Goal: Task Accomplishment & Management: Manage account settings

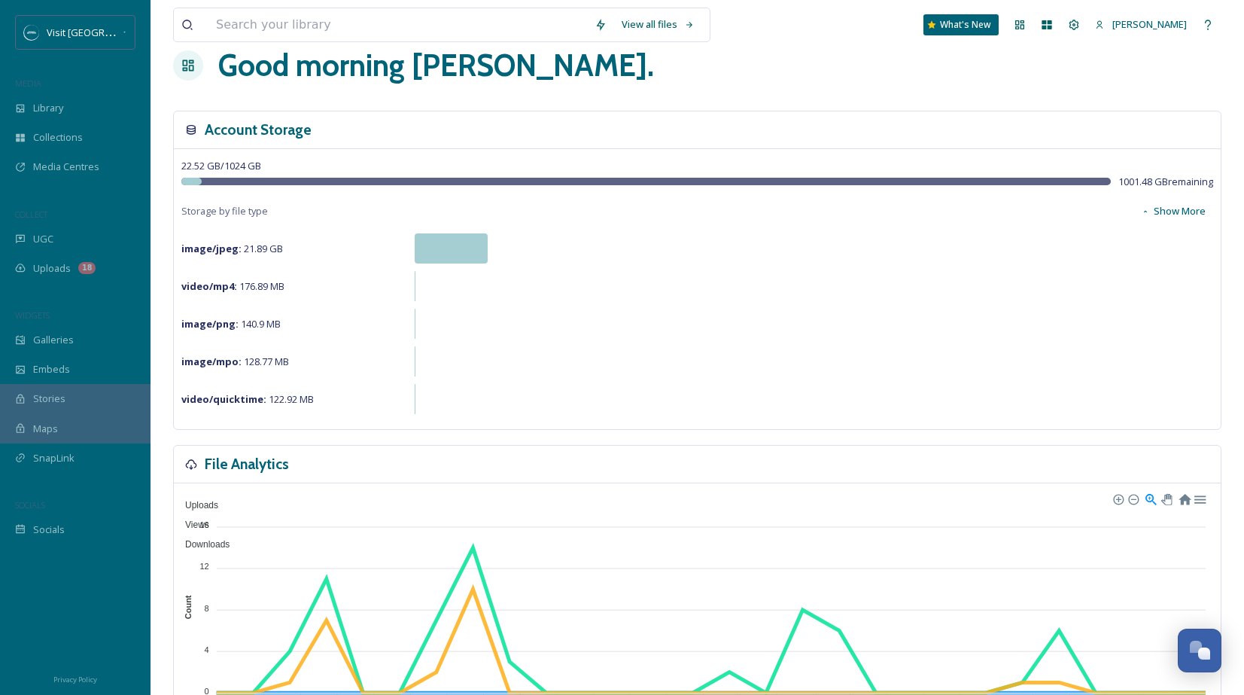
scroll to position [35, 0]
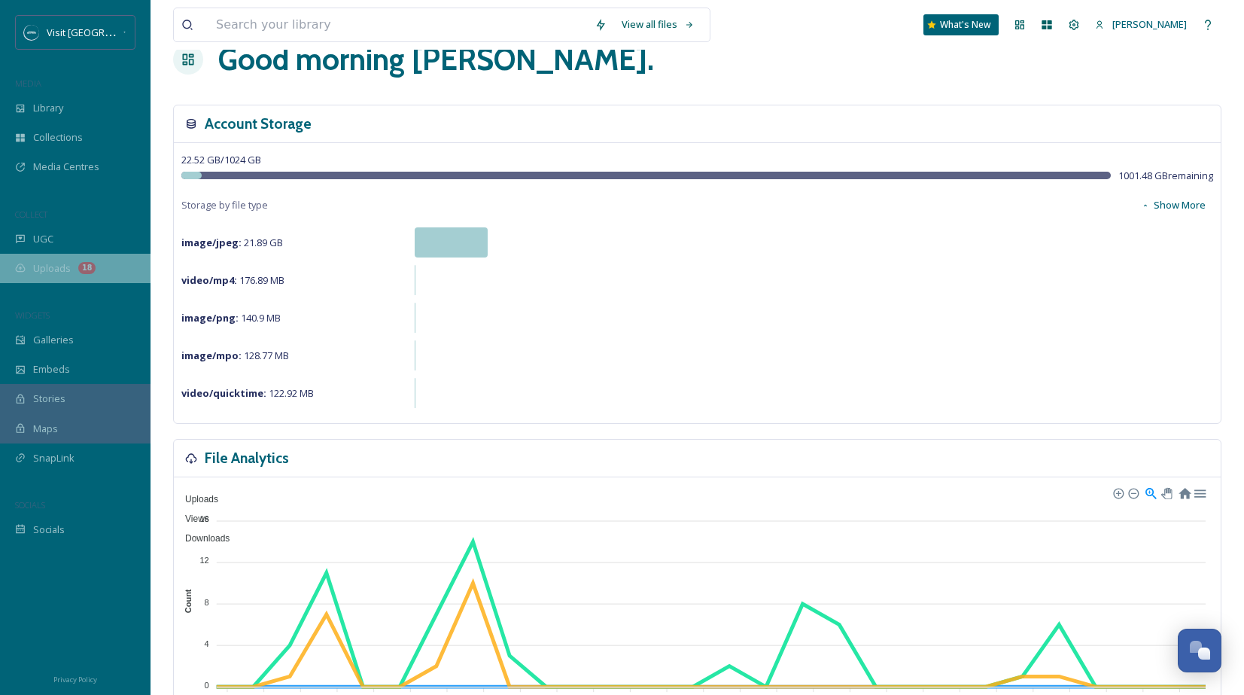
click at [35, 272] on span "Uploads" at bounding box center [52, 268] width 38 height 14
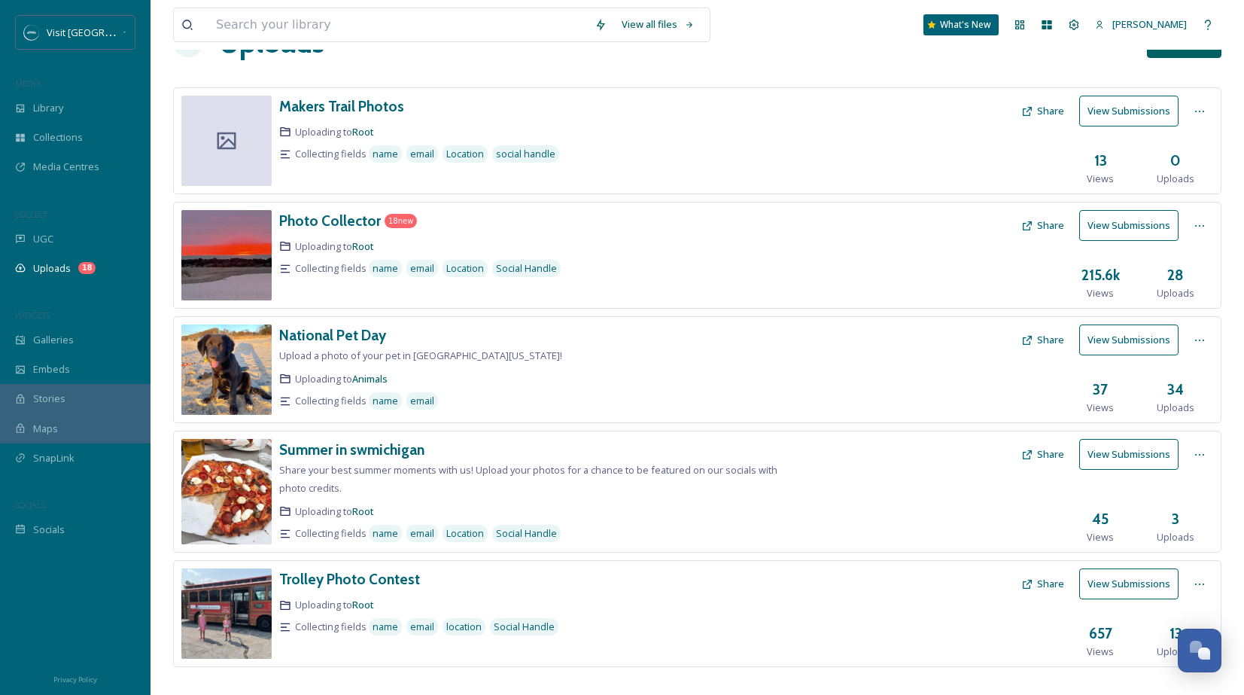
scroll to position [70, 0]
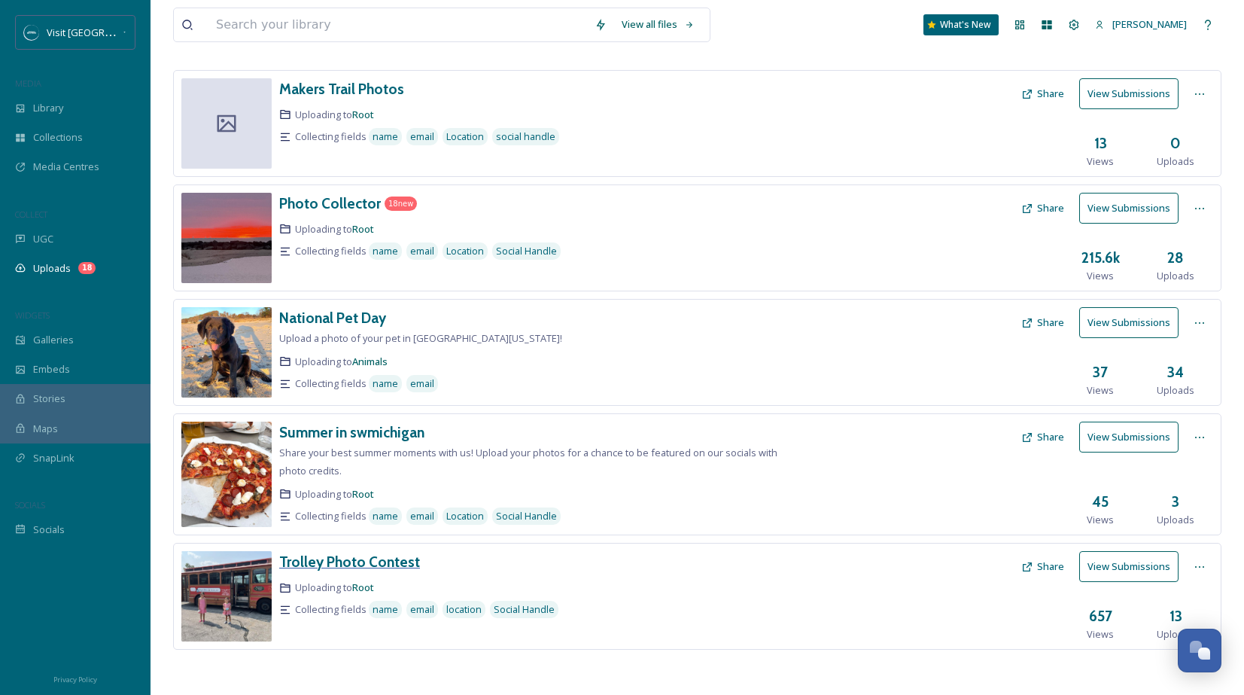
click at [391, 564] on h3 "Trolley Photo Contest" at bounding box center [349, 562] width 141 height 18
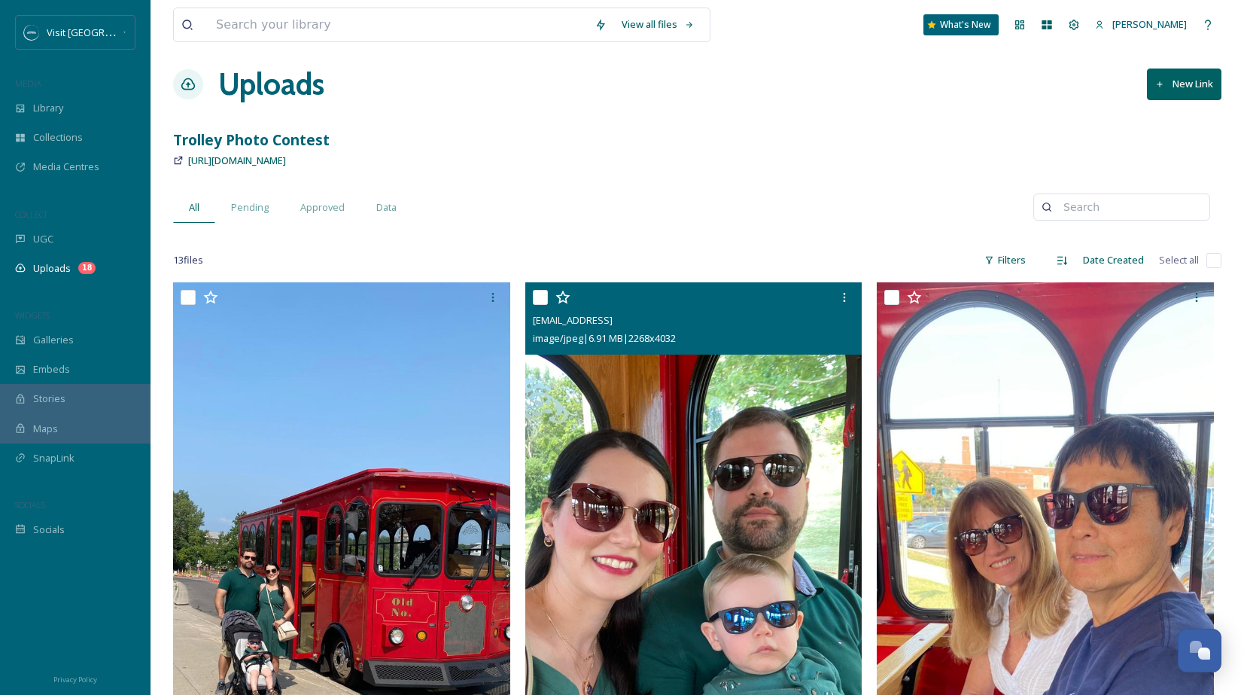
scroll to position [9, 0]
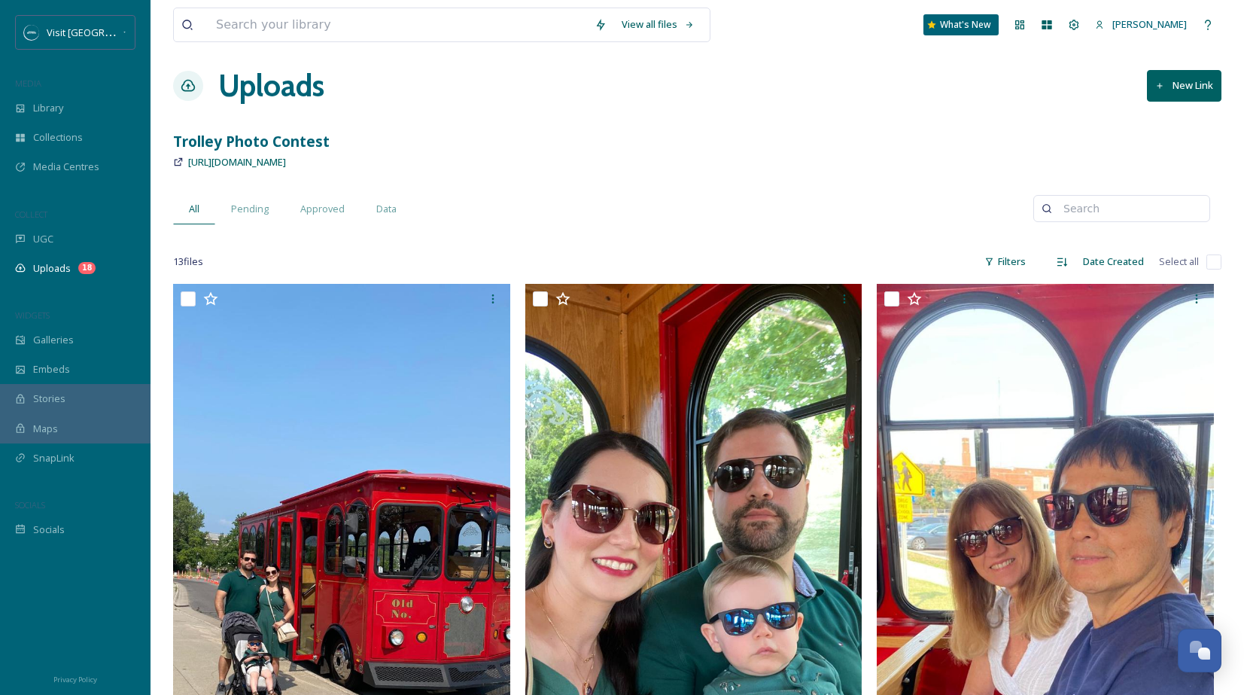
click at [1220, 264] on input "checkbox" at bounding box center [1214, 261] width 15 height 15
checkbox input "true"
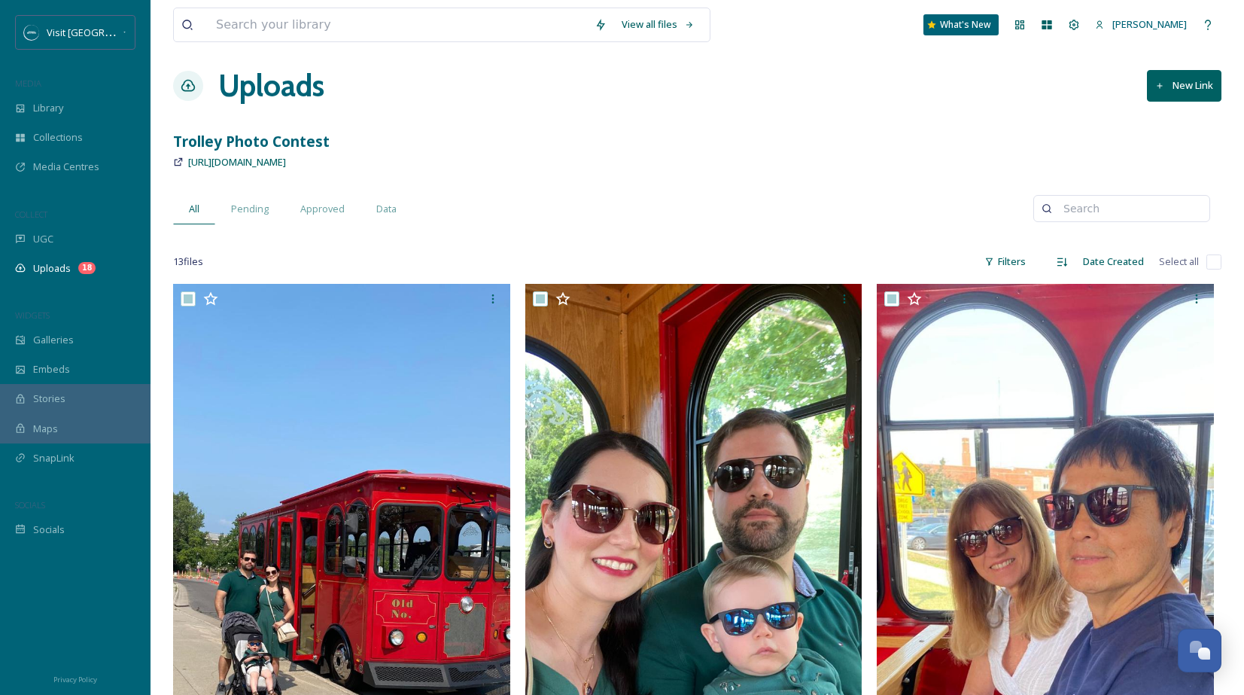
checkbox input "true"
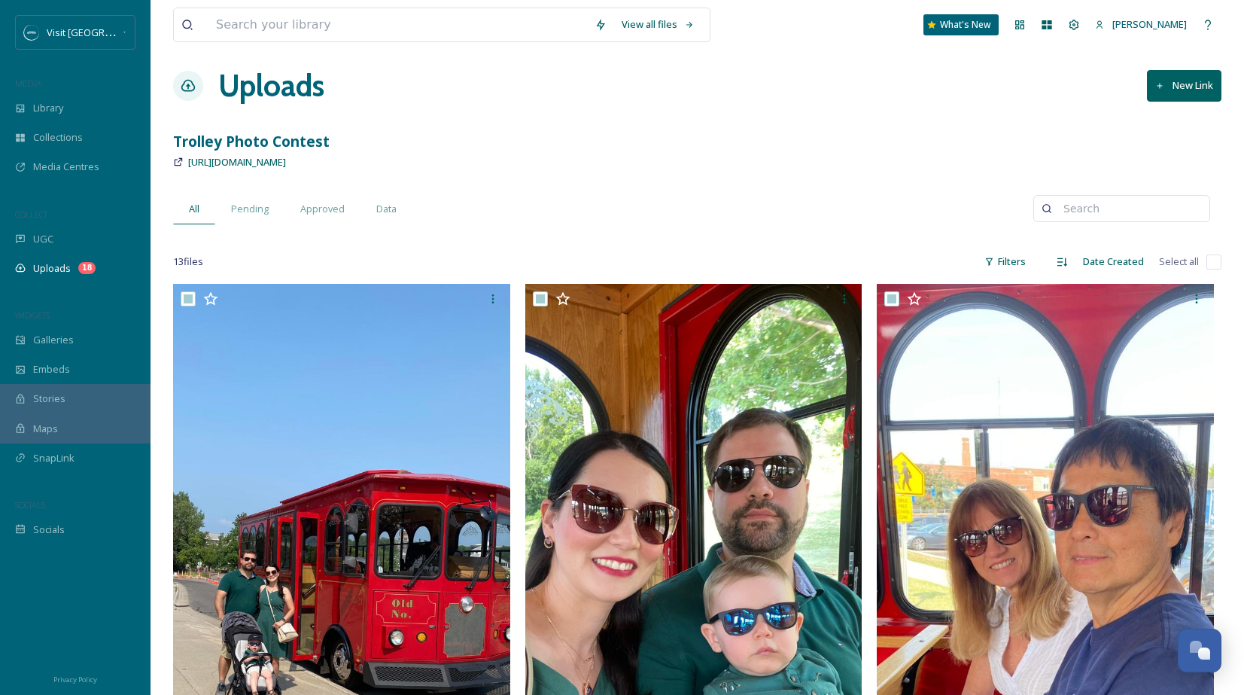
checkbox input "true"
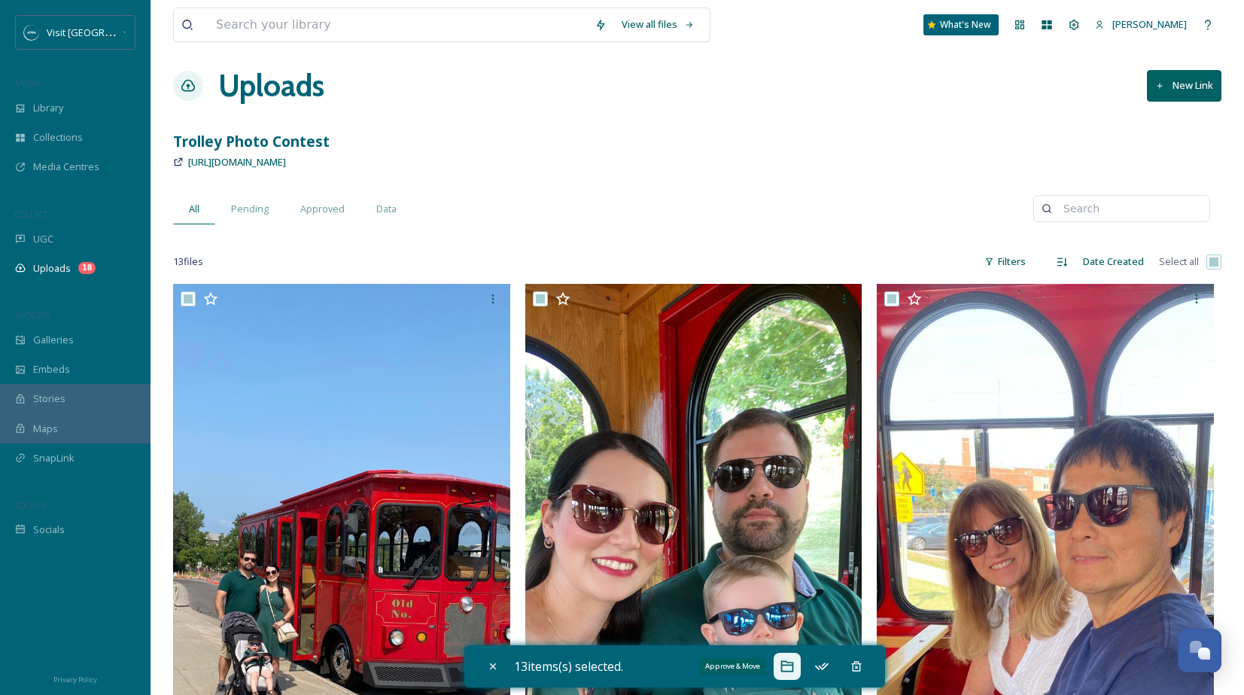
click at [793, 669] on icon at bounding box center [787, 666] width 15 height 15
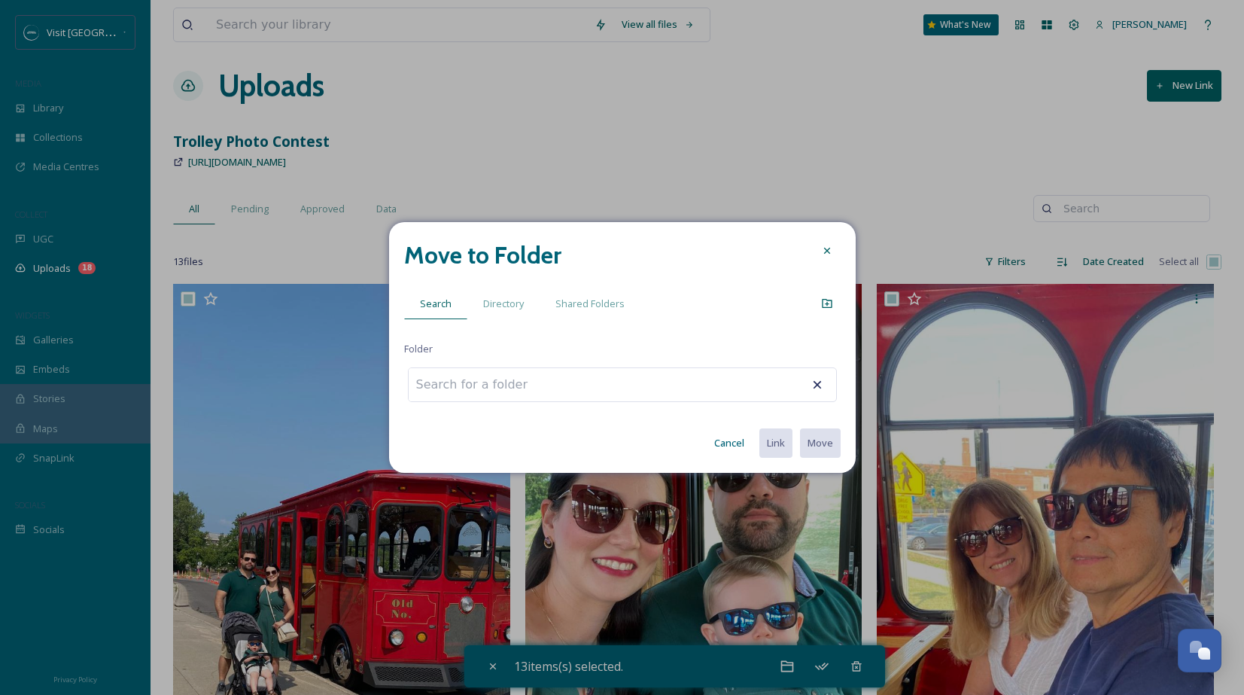
click at [735, 444] on button "Cancel" at bounding box center [729, 442] width 45 height 29
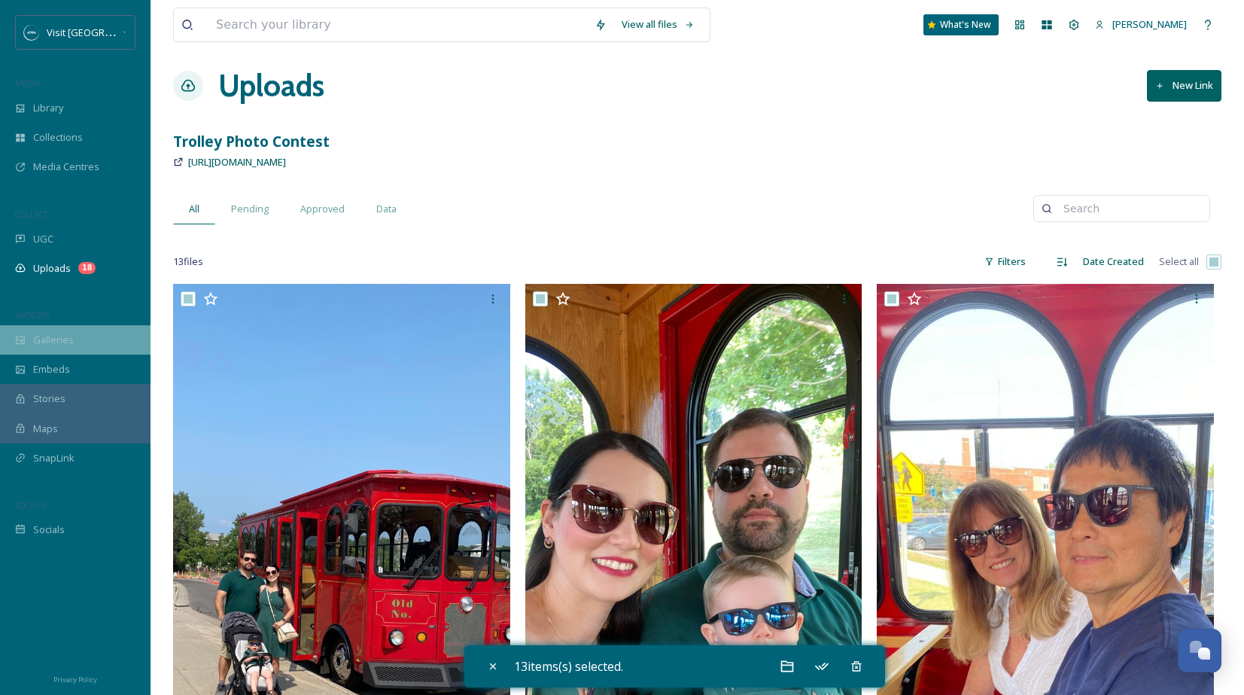
click at [55, 335] on span "Galleries" at bounding box center [53, 340] width 41 height 14
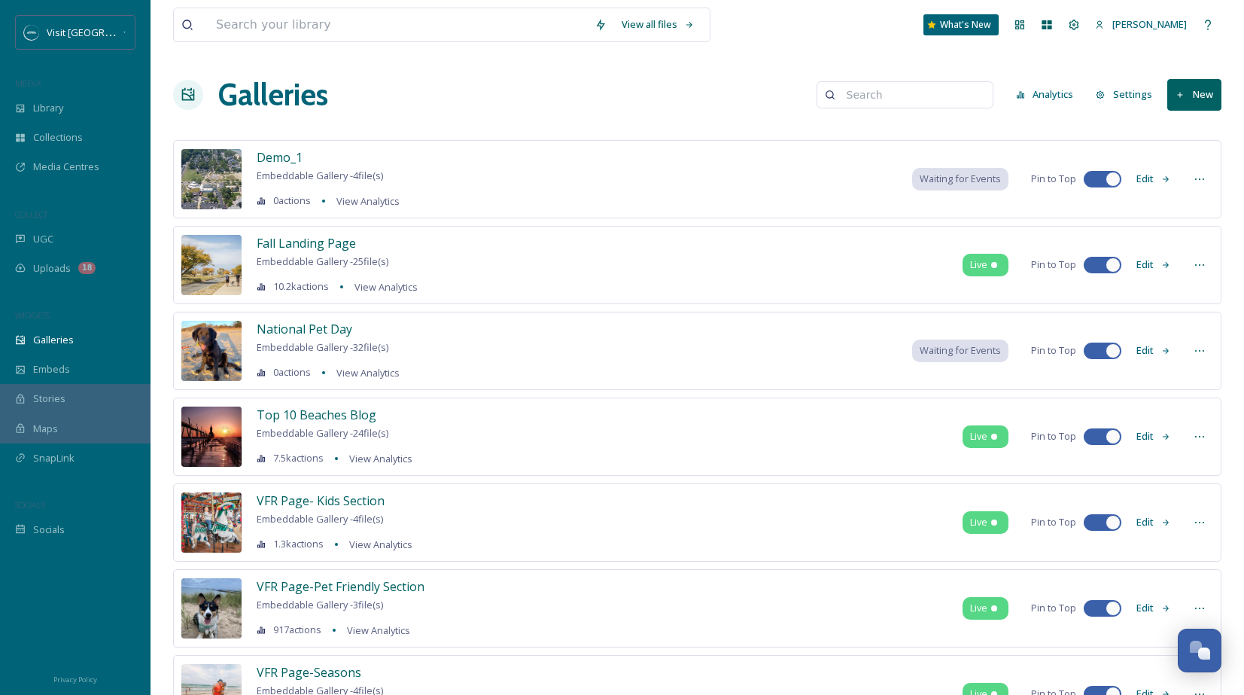
click at [1207, 99] on button "New" at bounding box center [1195, 94] width 54 height 31
click at [1205, 127] on span "Gallery" at bounding box center [1198, 130] width 32 height 14
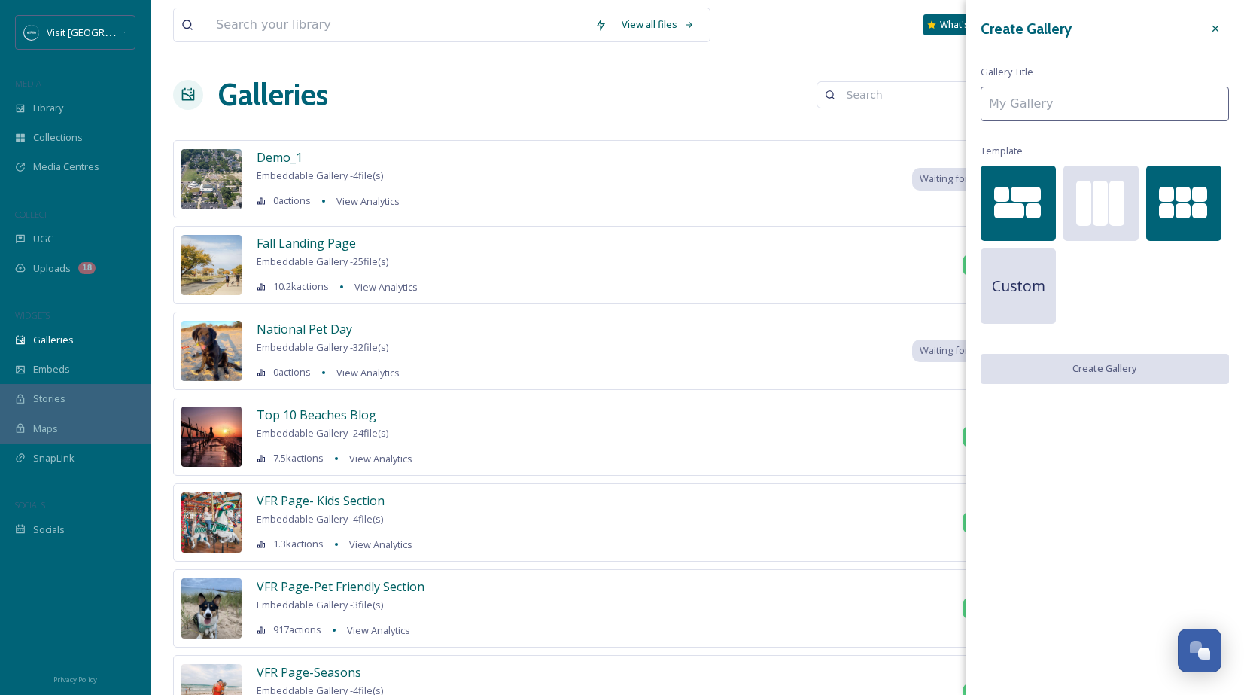
click at [1167, 191] on div at bounding box center [1166, 194] width 15 height 15
click at [1090, 105] on input at bounding box center [1105, 104] width 248 height 35
click at [1017, 192] on div at bounding box center [1026, 194] width 30 height 15
click at [1049, 120] on input "To enrich screen reader interactions, please activate Accessibility in Grammarl…" at bounding box center [1105, 104] width 248 height 35
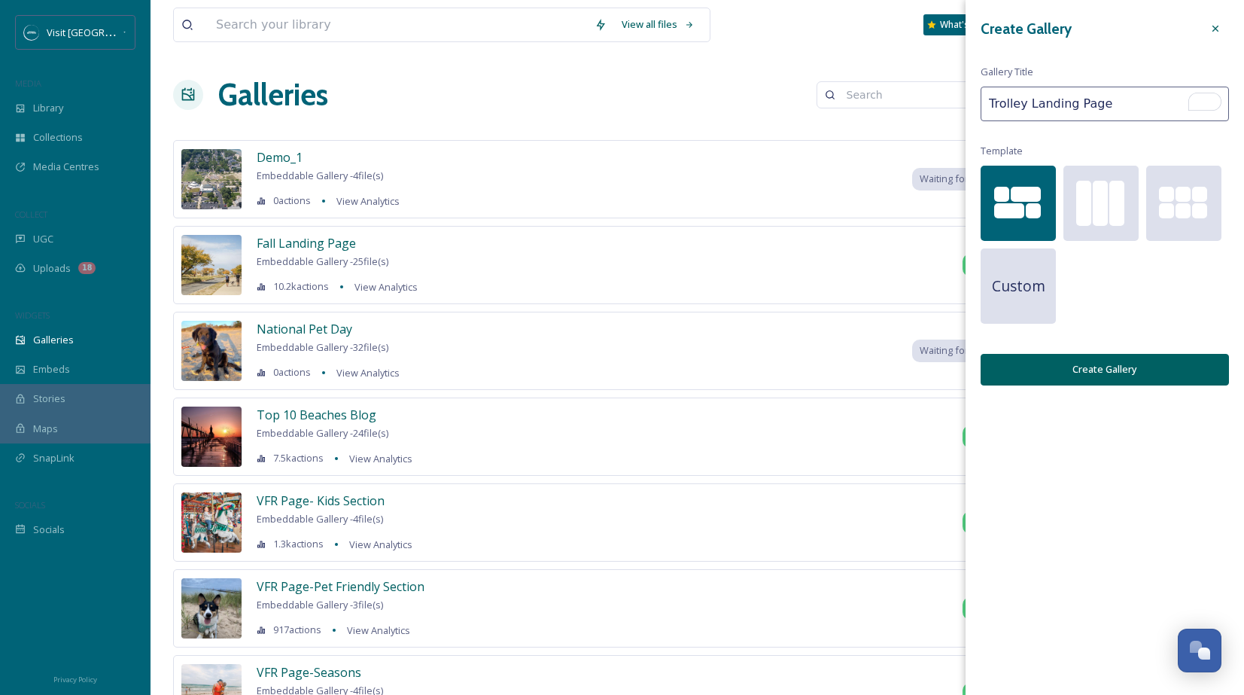
type input "Trolley Landing Page"
click at [1092, 370] on button "Create Gallery" at bounding box center [1105, 369] width 248 height 31
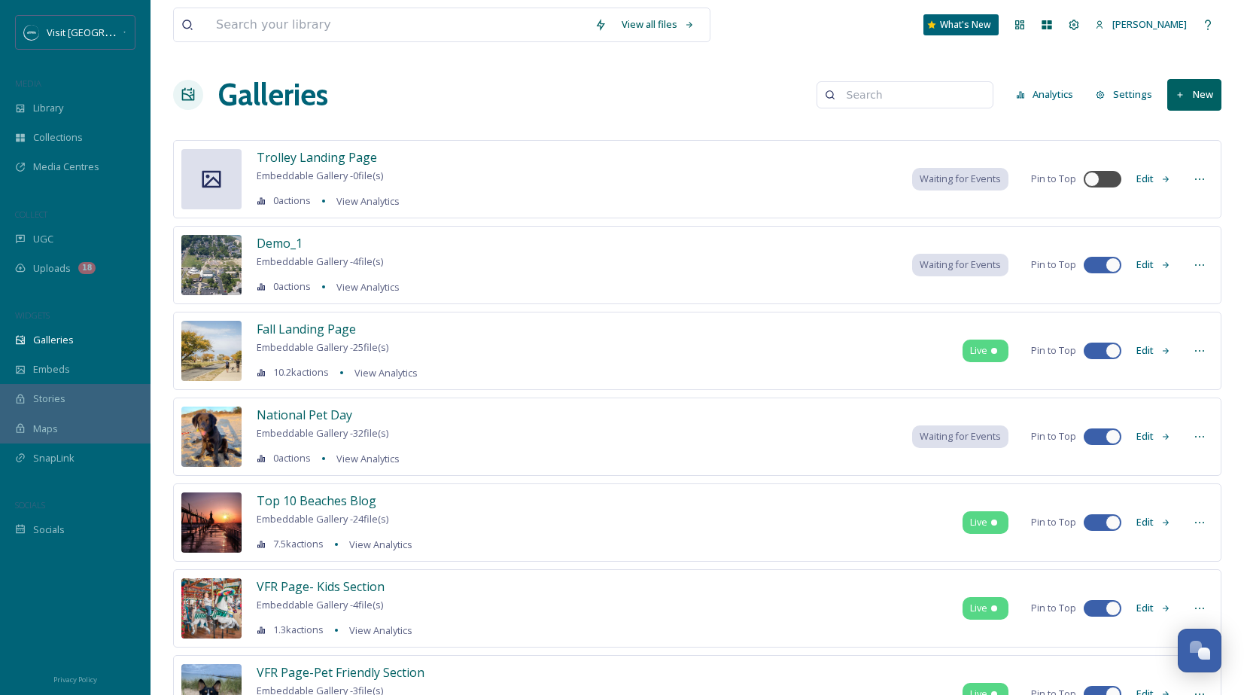
click at [1153, 178] on button "Edit" at bounding box center [1154, 178] width 50 height 29
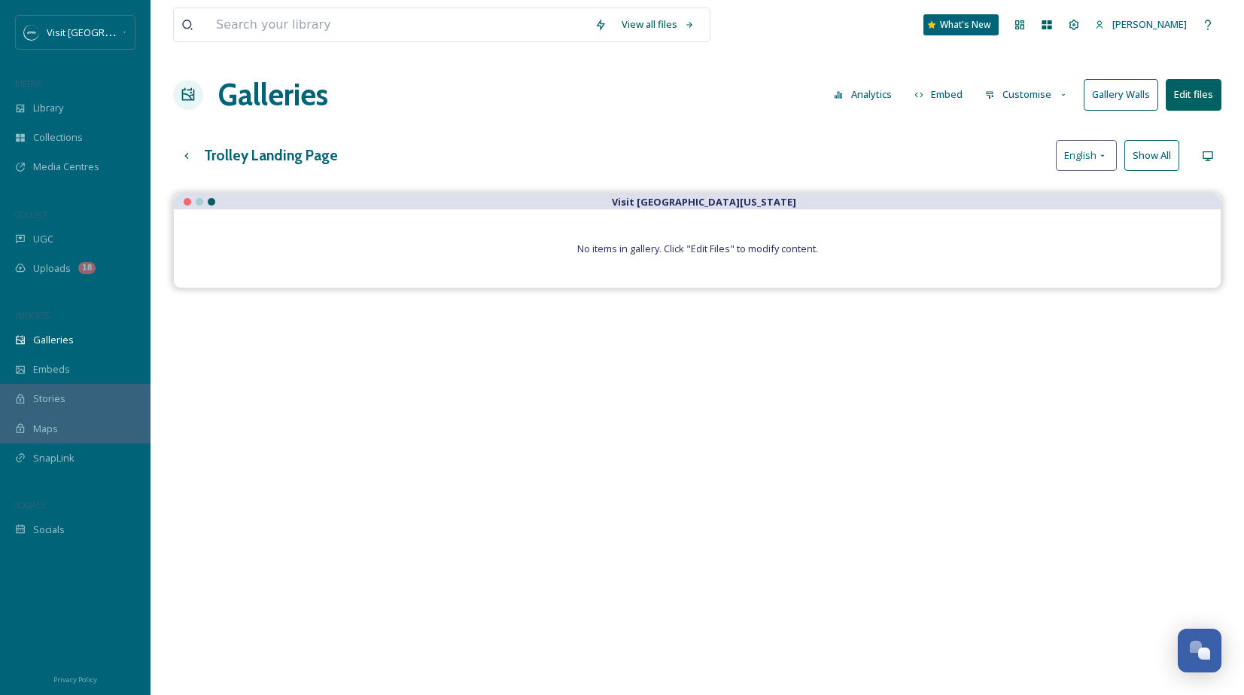
click at [1208, 105] on button "Edit files" at bounding box center [1194, 94] width 56 height 31
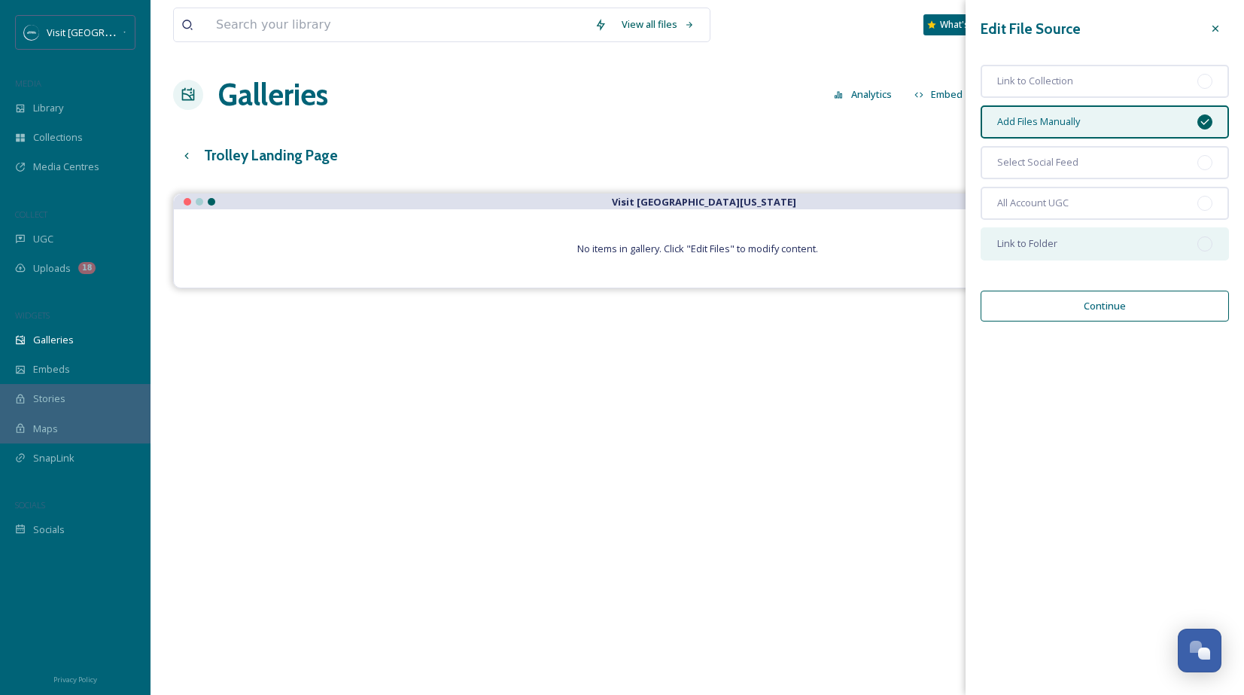
click at [1017, 240] on span "Link to Folder" at bounding box center [1028, 243] width 60 height 14
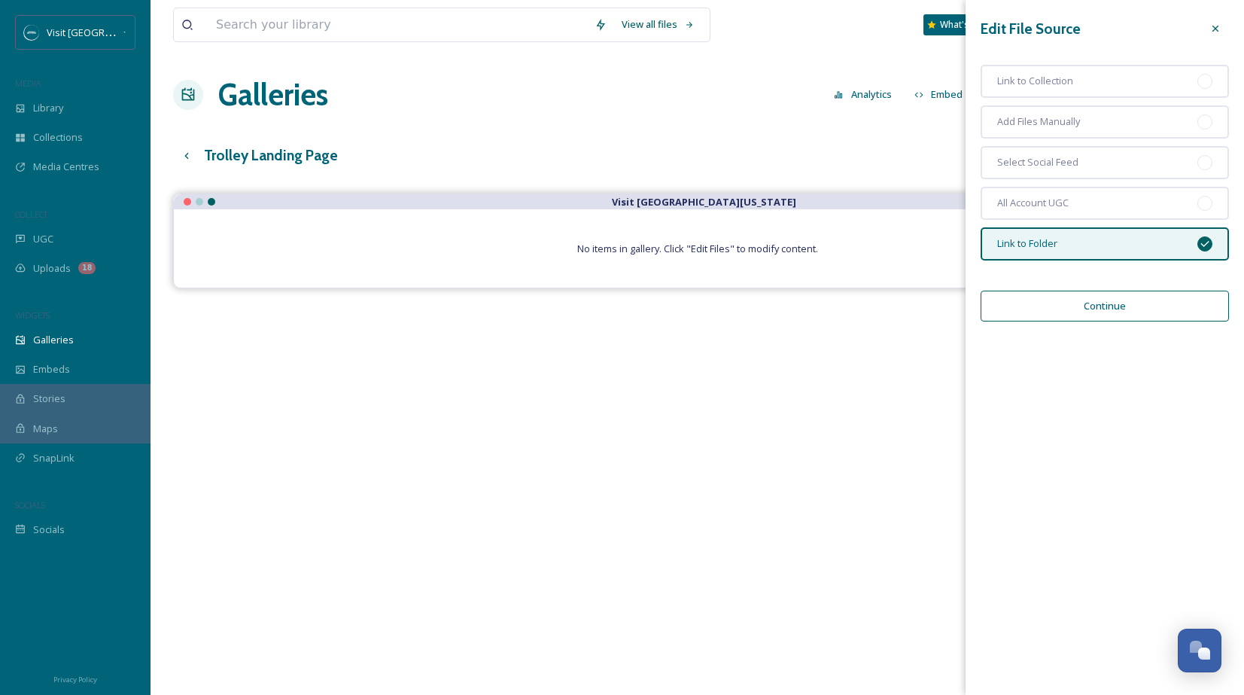
click at [1030, 300] on button "Continue" at bounding box center [1105, 306] width 248 height 31
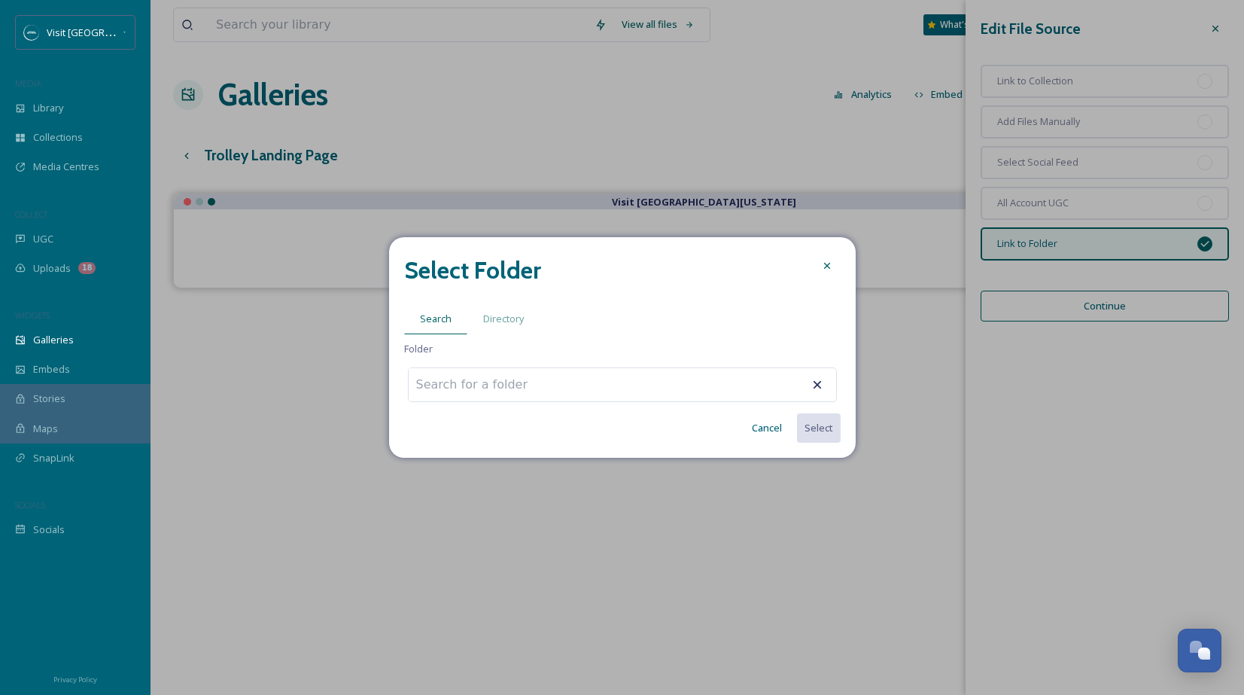
click at [534, 386] on input at bounding box center [492, 384] width 166 height 33
click at [822, 384] on icon at bounding box center [817, 384] width 15 height 15
click at [818, 382] on icon at bounding box center [817, 384] width 15 height 15
click at [811, 384] on icon at bounding box center [817, 384] width 15 height 15
click at [772, 421] on button "Cancel" at bounding box center [767, 427] width 45 height 29
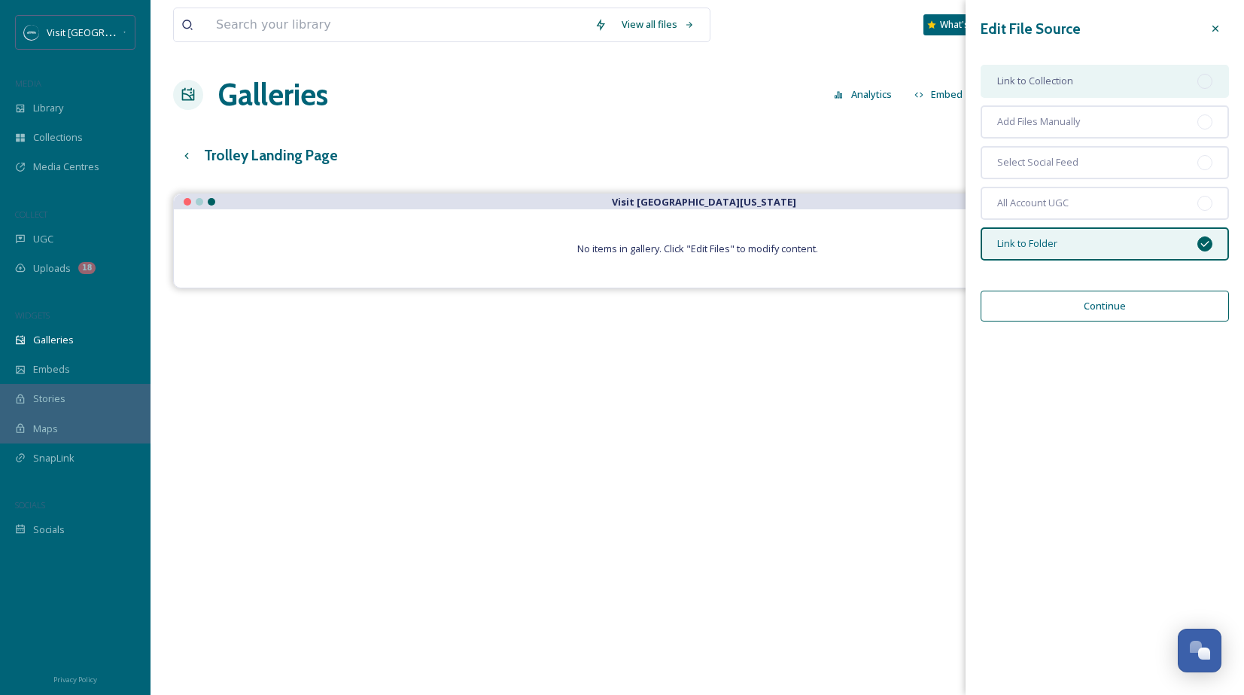
click at [1101, 92] on div "Link to Collection" at bounding box center [1105, 81] width 248 height 33
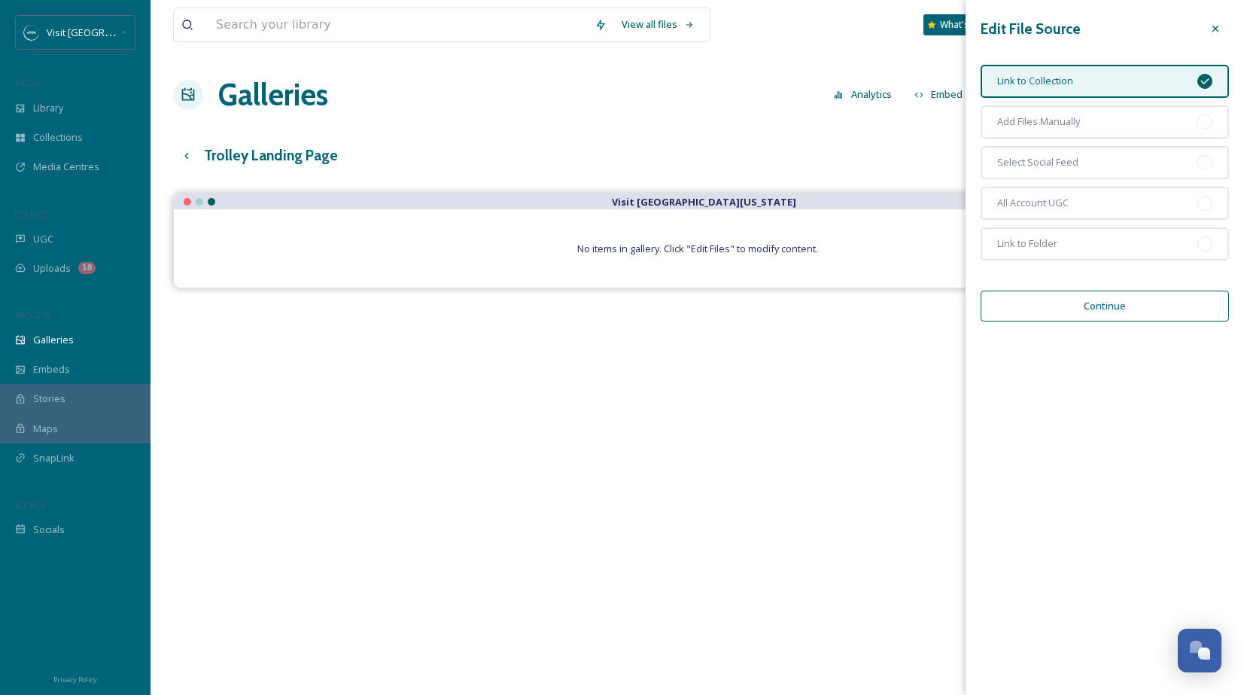
click at [1088, 293] on button "Continue" at bounding box center [1105, 306] width 248 height 31
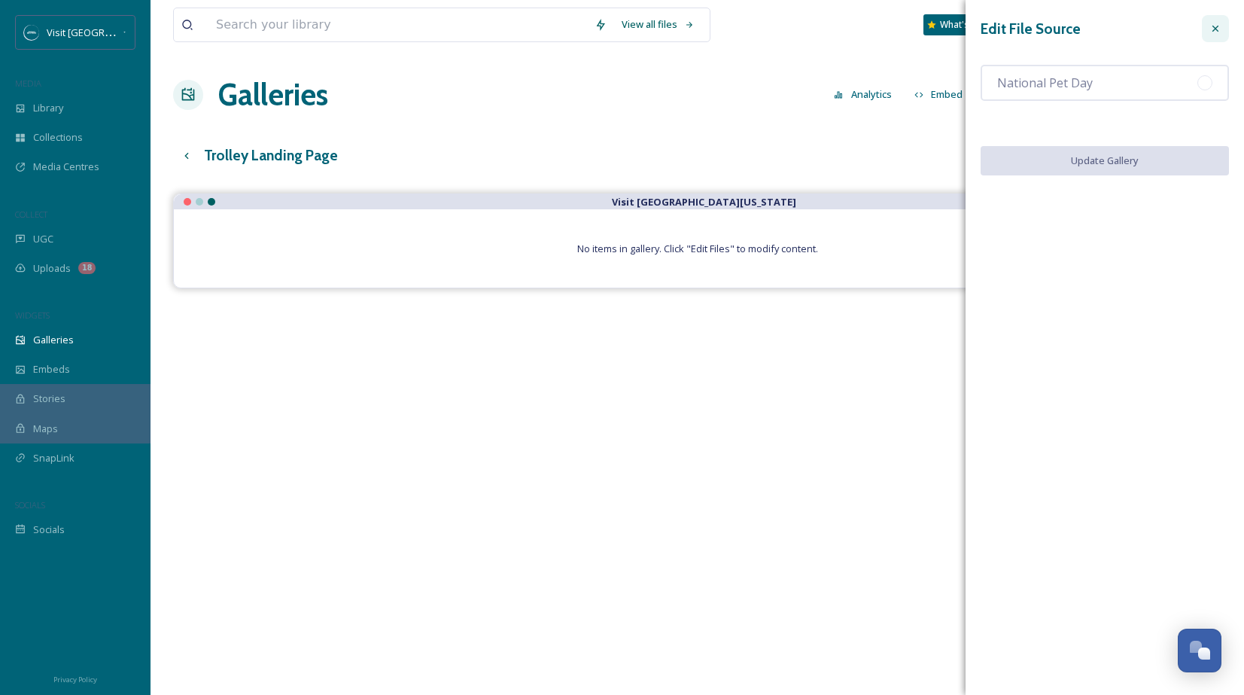
click at [1209, 33] on div at bounding box center [1215, 28] width 27 height 27
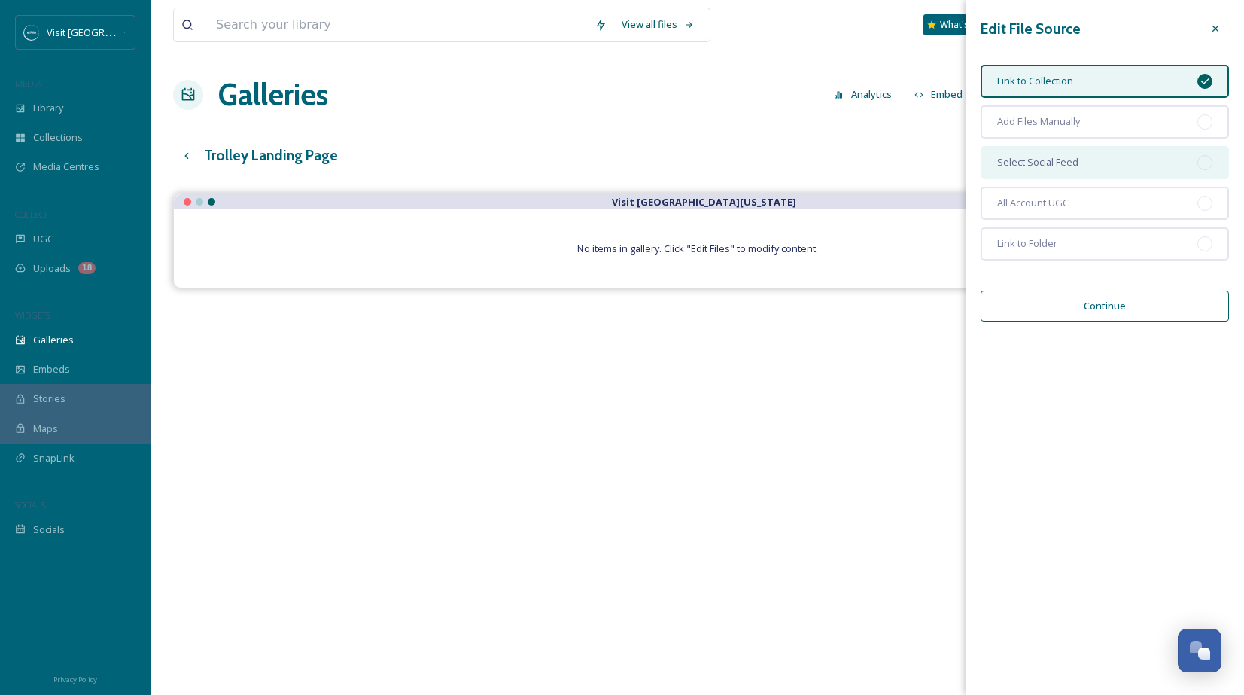
click at [1114, 173] on div "Select Social Feed" at bounding box center [1105, 162] width 248 height 33
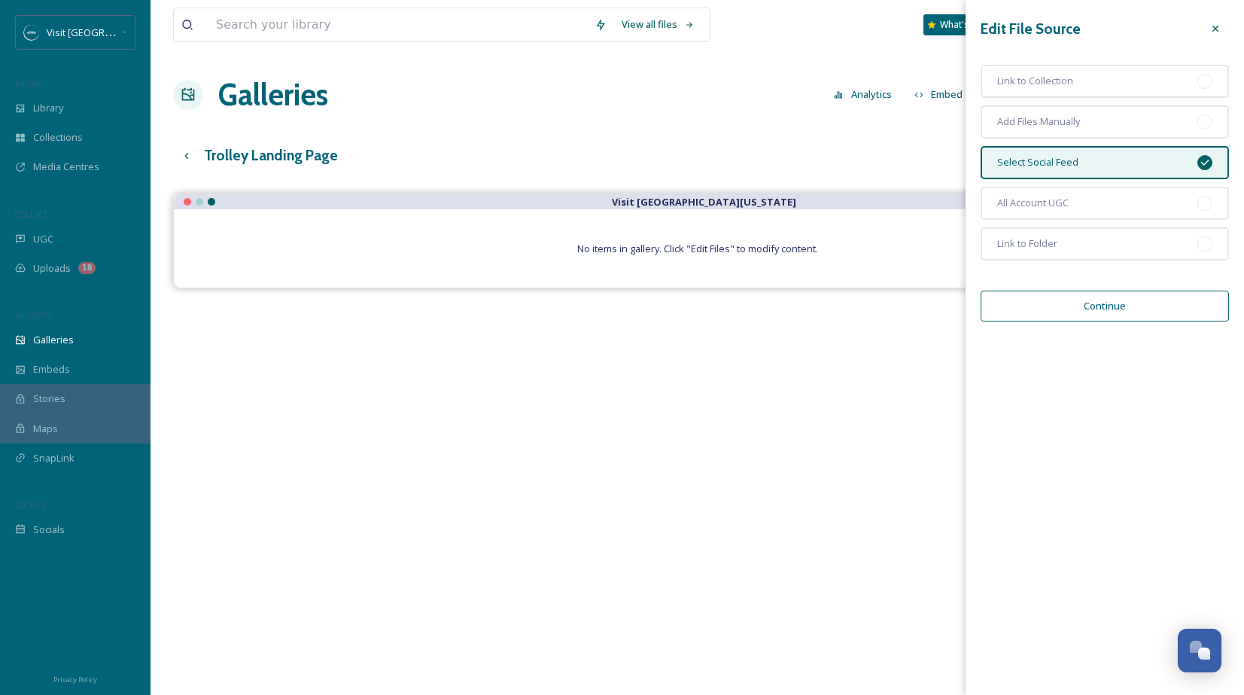
click at [1081, 305] on button "Continue" at bounding box center [1105, 306] width 248 height 31
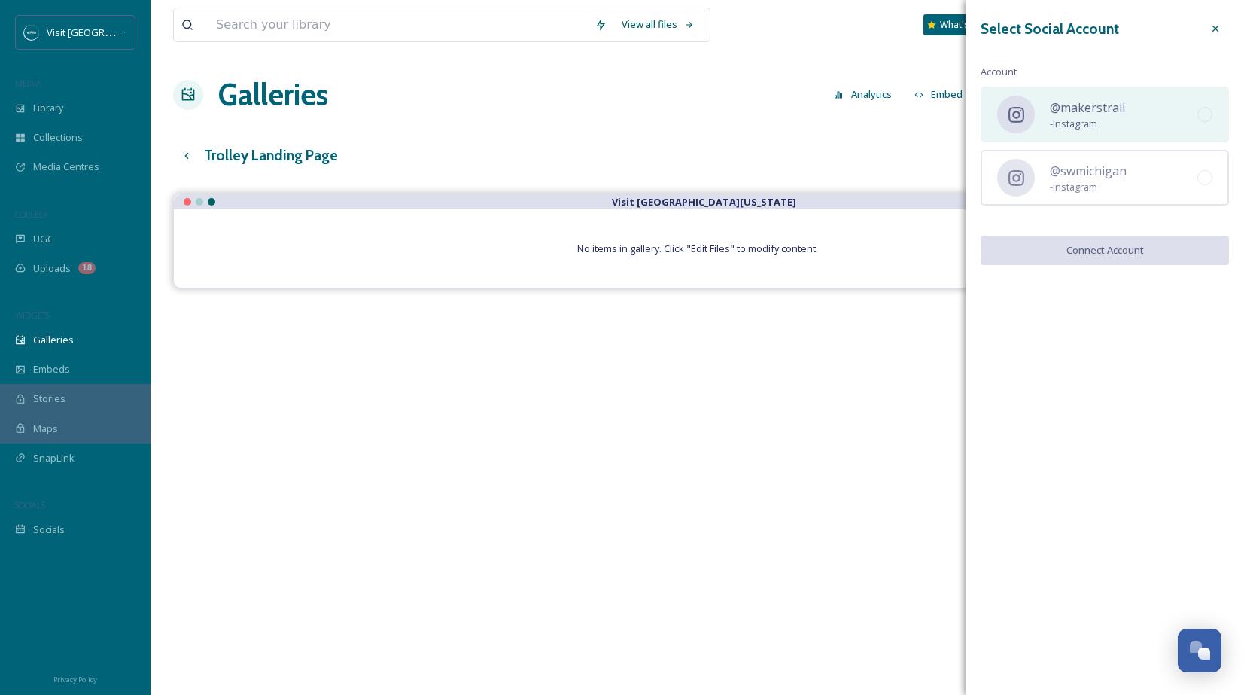
click at [1157, 107] on div "@makerstrail - Instagram" at bounding box center [1105, 115] width 248 height 56
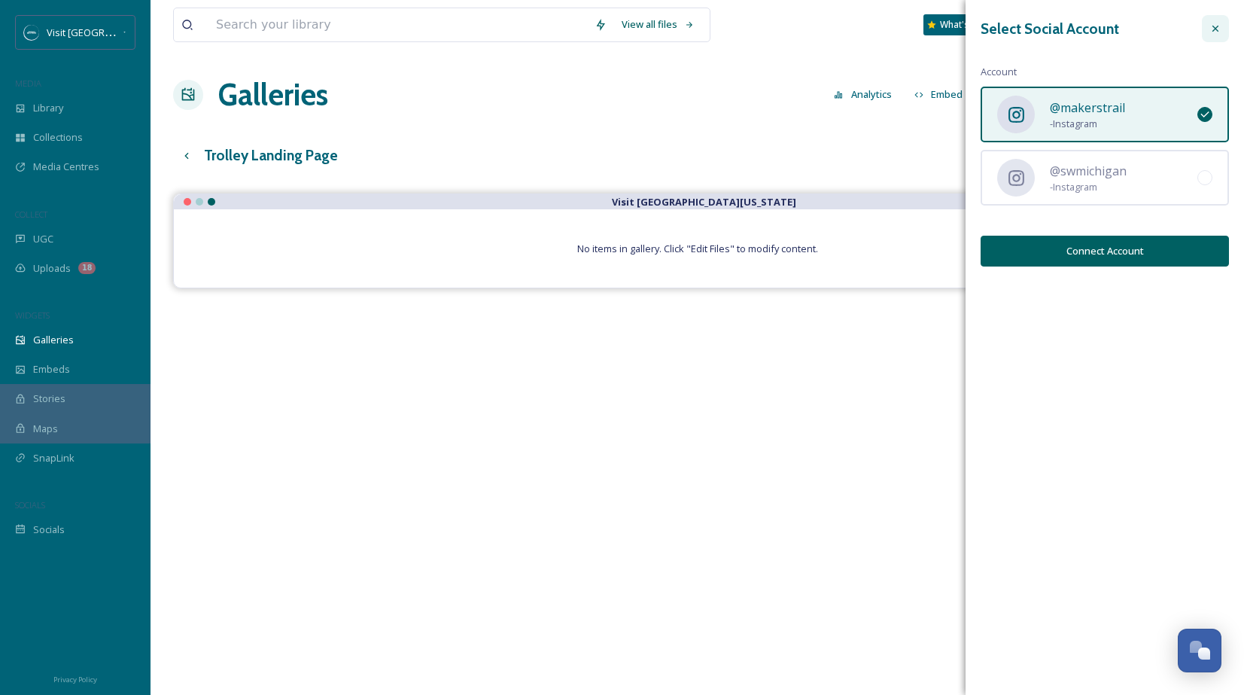
click at [1217, 35] on div at bounding box center [1215, 28] width 27 height 27
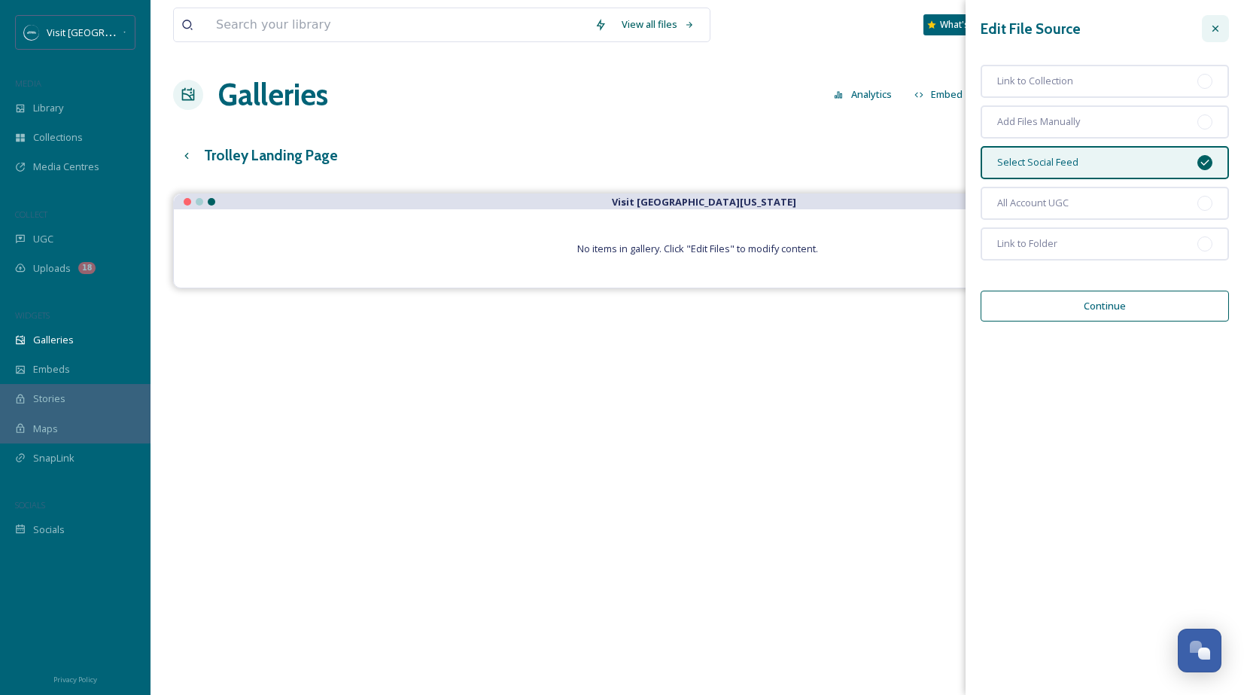
click at [1217, 33] on icon at bounding box center [1216, 29] width 12 height 12
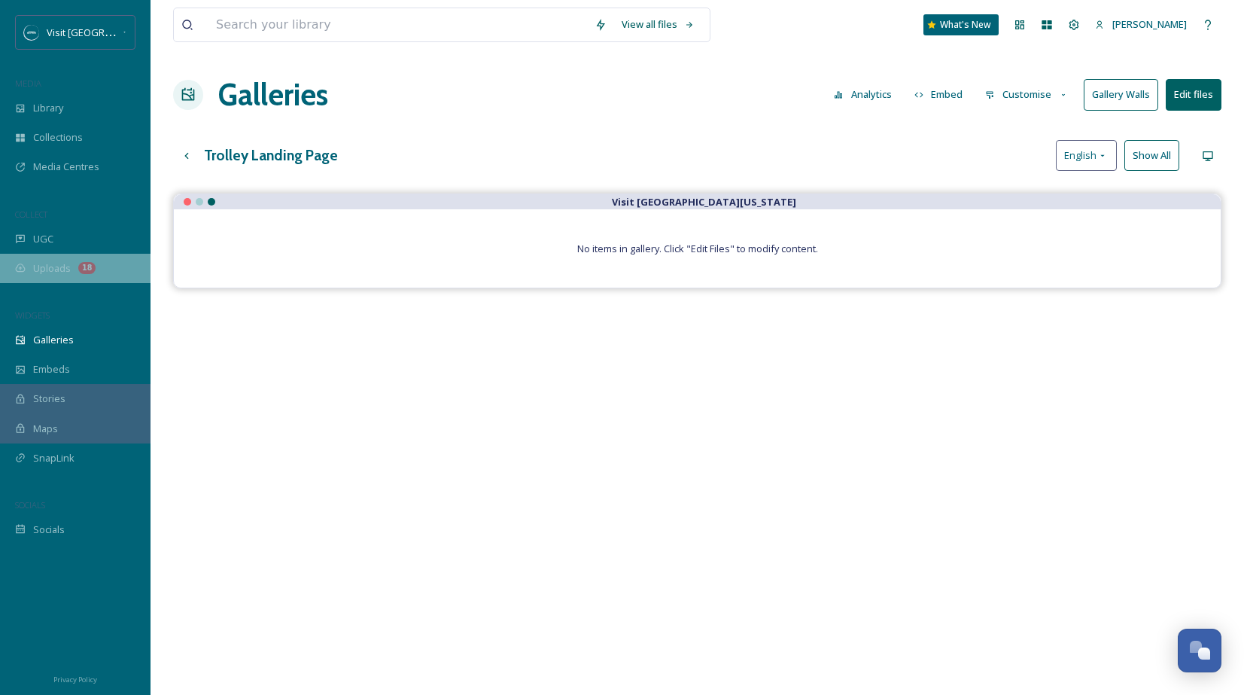
click at [50, 270] on span "Uploads" at bounding box center [52, 268] width 38 height 14
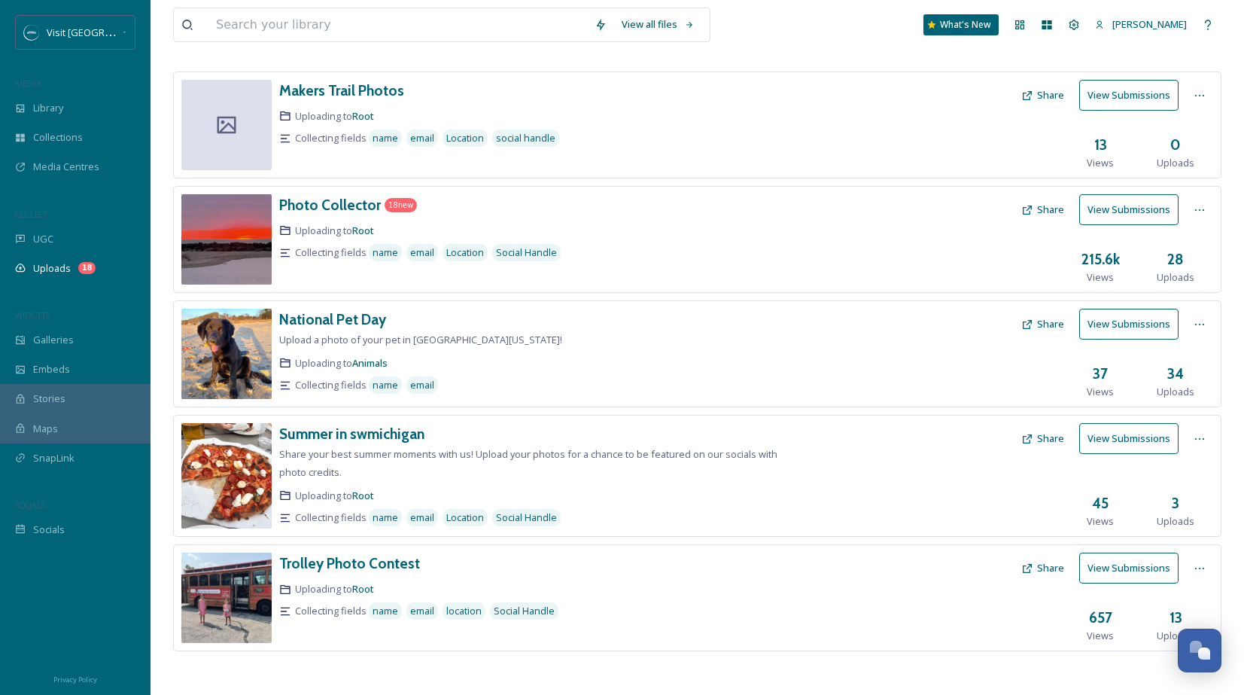
scroll to position [70, 0]
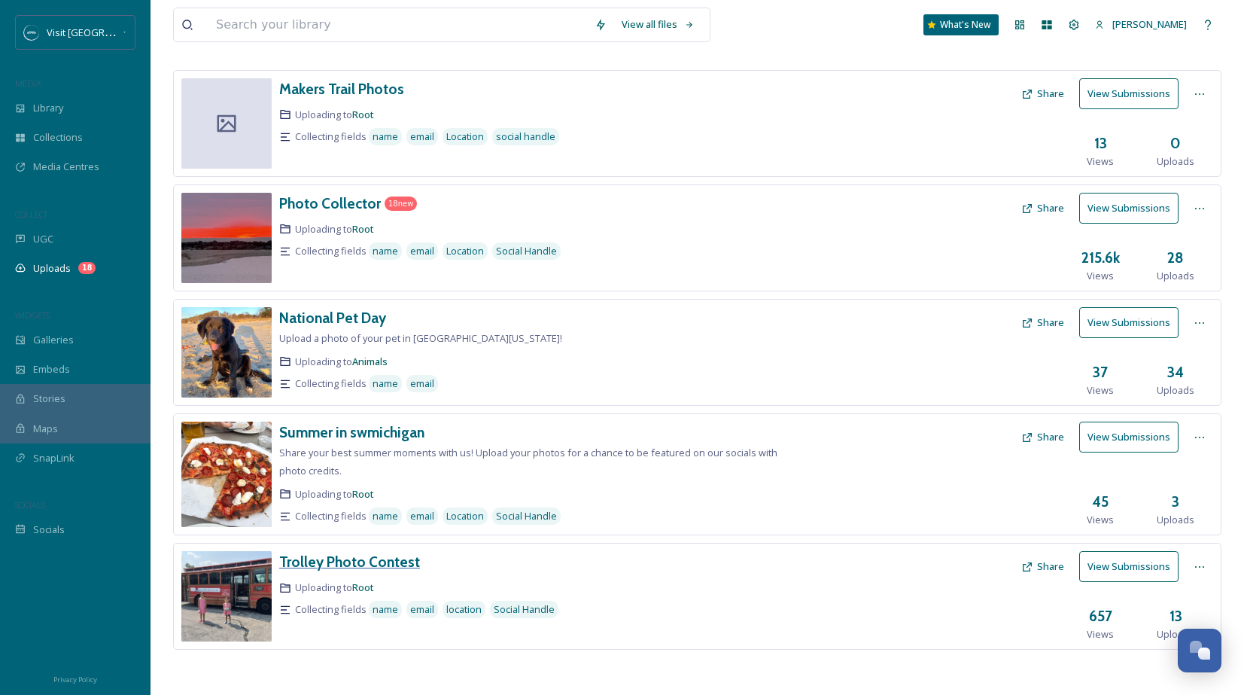
click at [383, 563] on h3 "Trolley Photo Contest" at bounding box center [349, 562] width 141 height 18
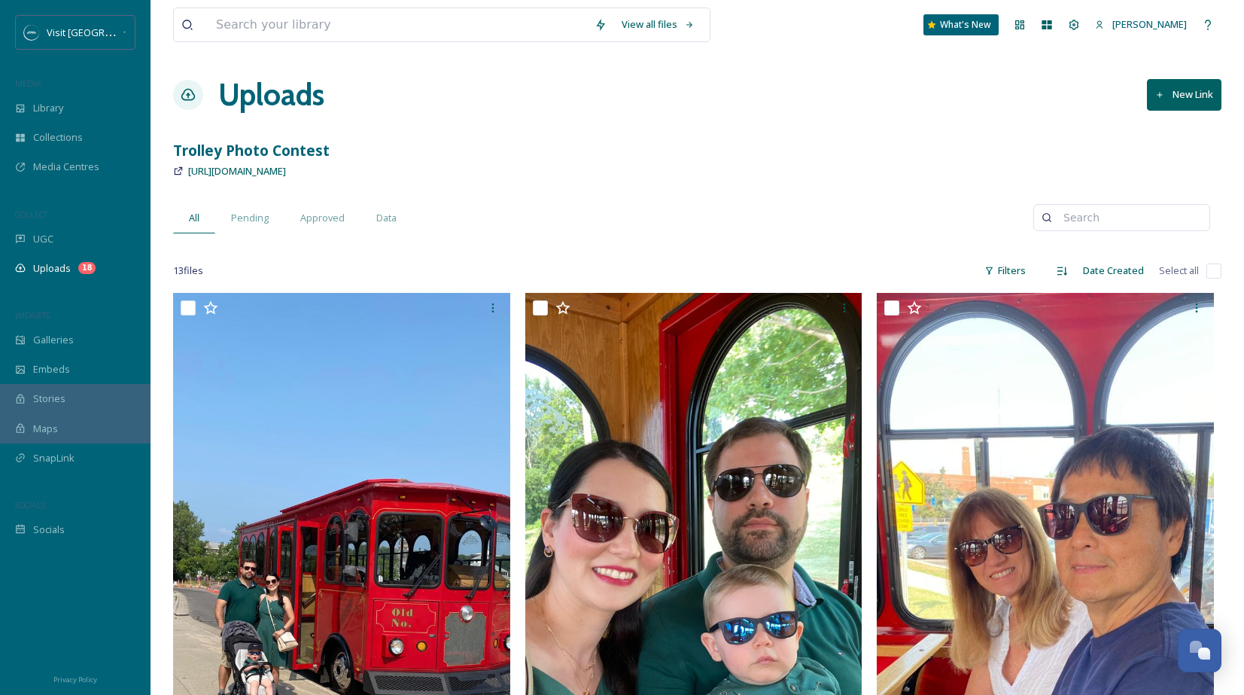
click at [1213, 274] on input "checkbox" at bounding box center [1214, 271] width 15 height 15
checkbox input "true"
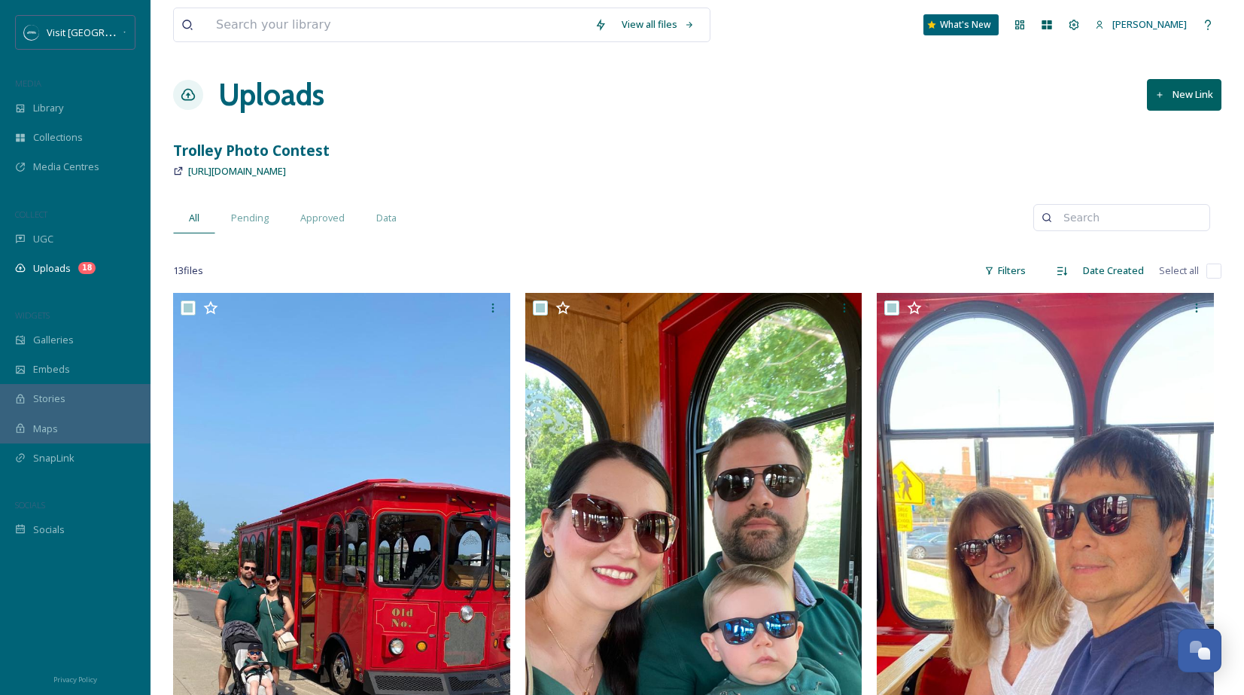
checkbox input "true"
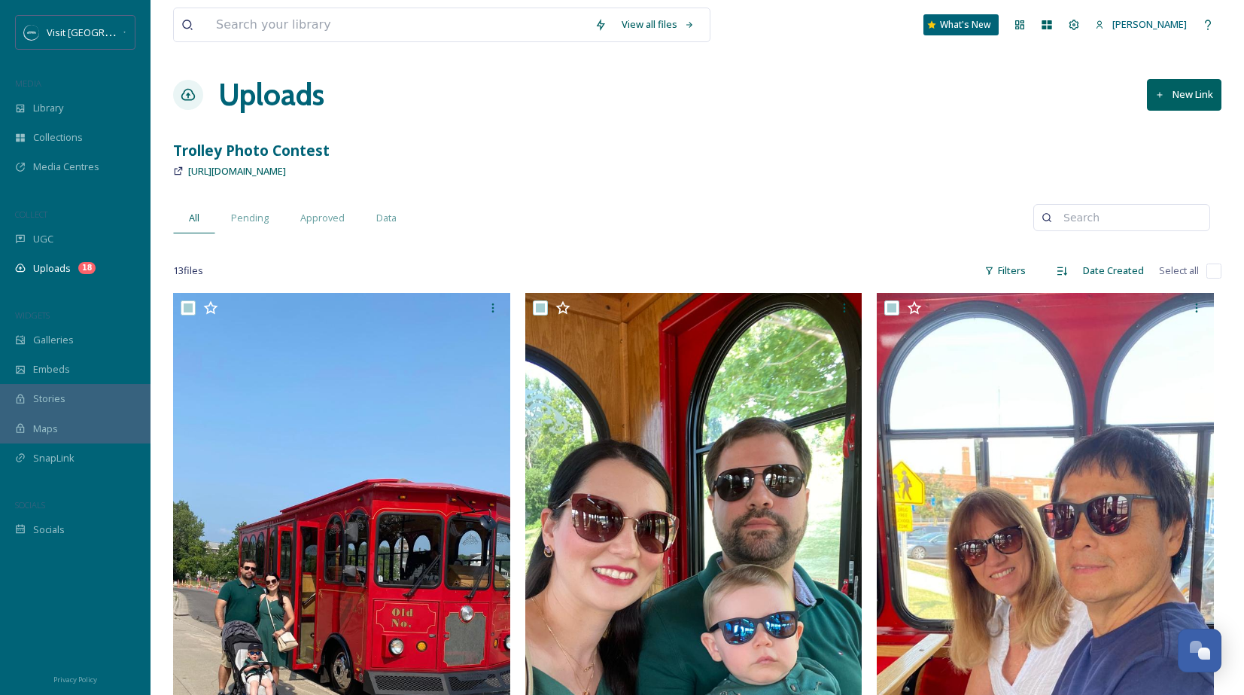
checkbox input "true"
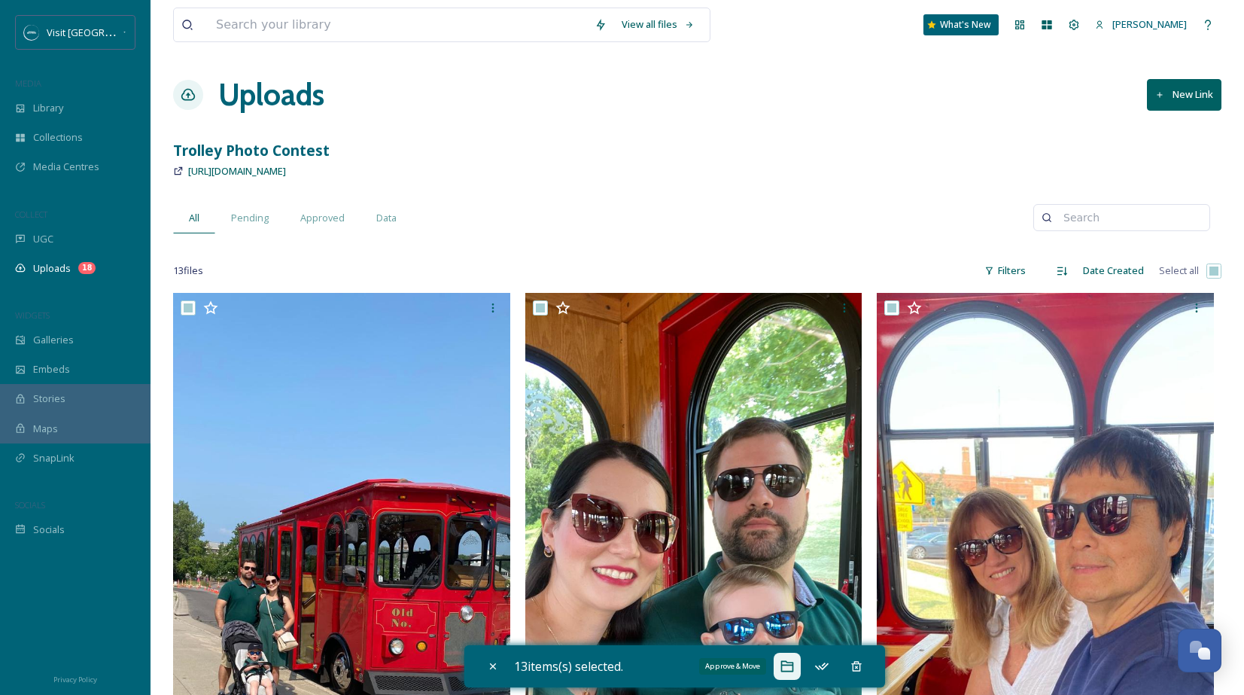
click at [783, 668] on div "Approve & Move" at bounding box center [787, 666] width 27 height 27
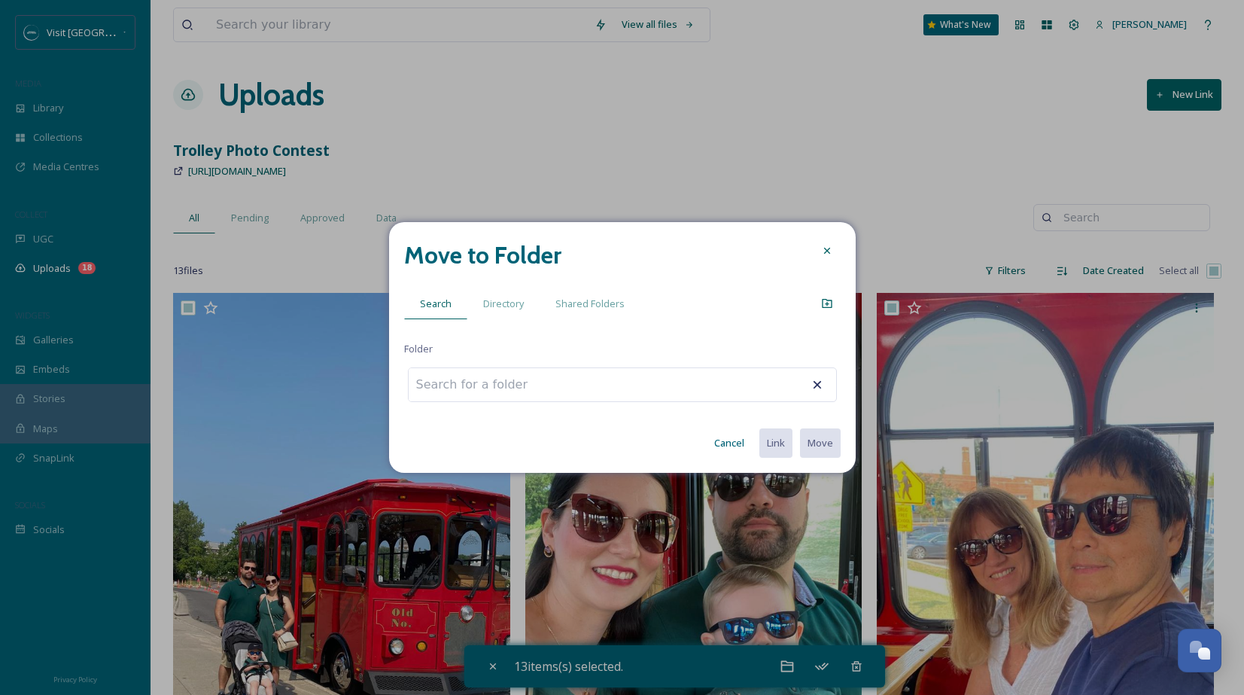
click at [722, 392] on div at bounding box center [622, 384] width 429 height 35
click at [513, 305] on span "Directory" at bounding box center [503, 304] width 41 height 14
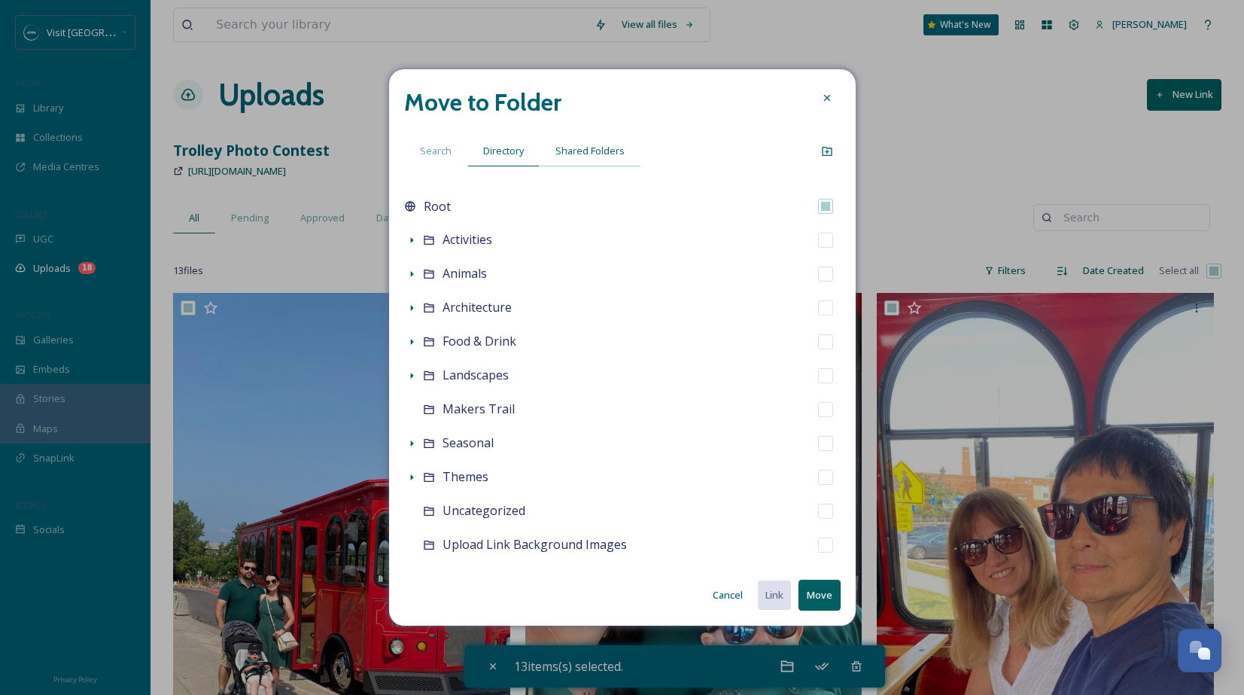
click at [584, 153] on span "Shared Folders" at bounding box center [590, 151] width 69 height 14
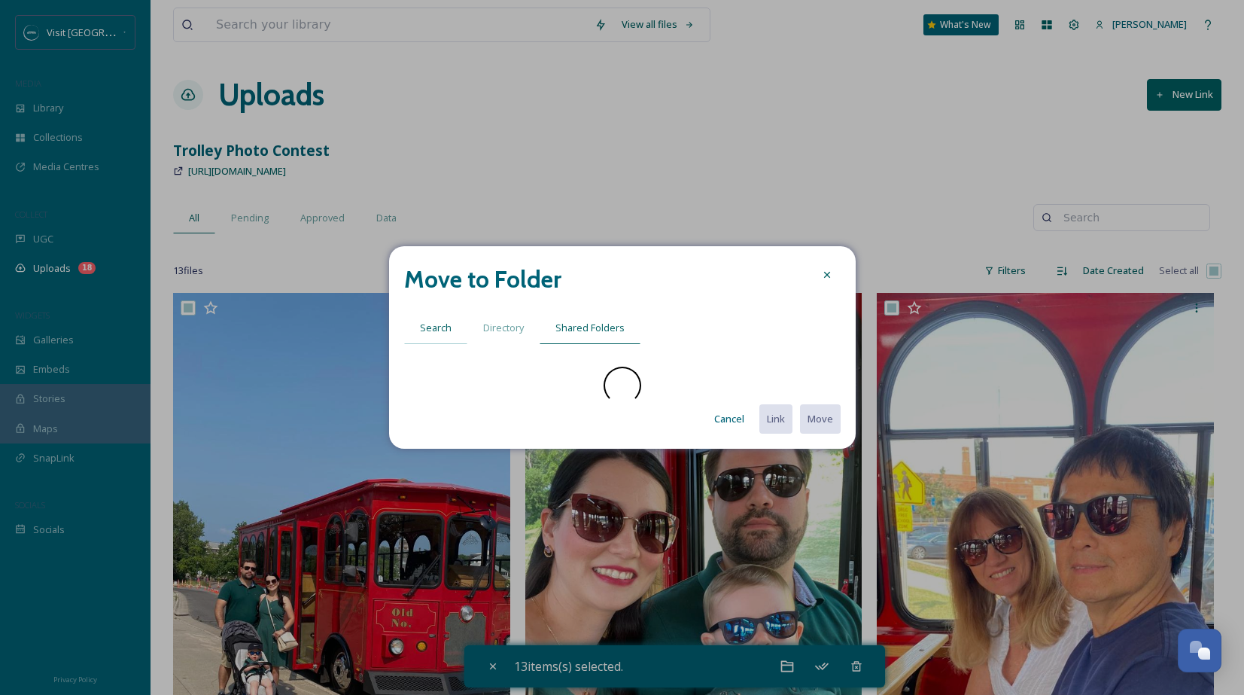
click at [425, 327] on span "Search" at bounding box center [436, 328] width 32 height 14
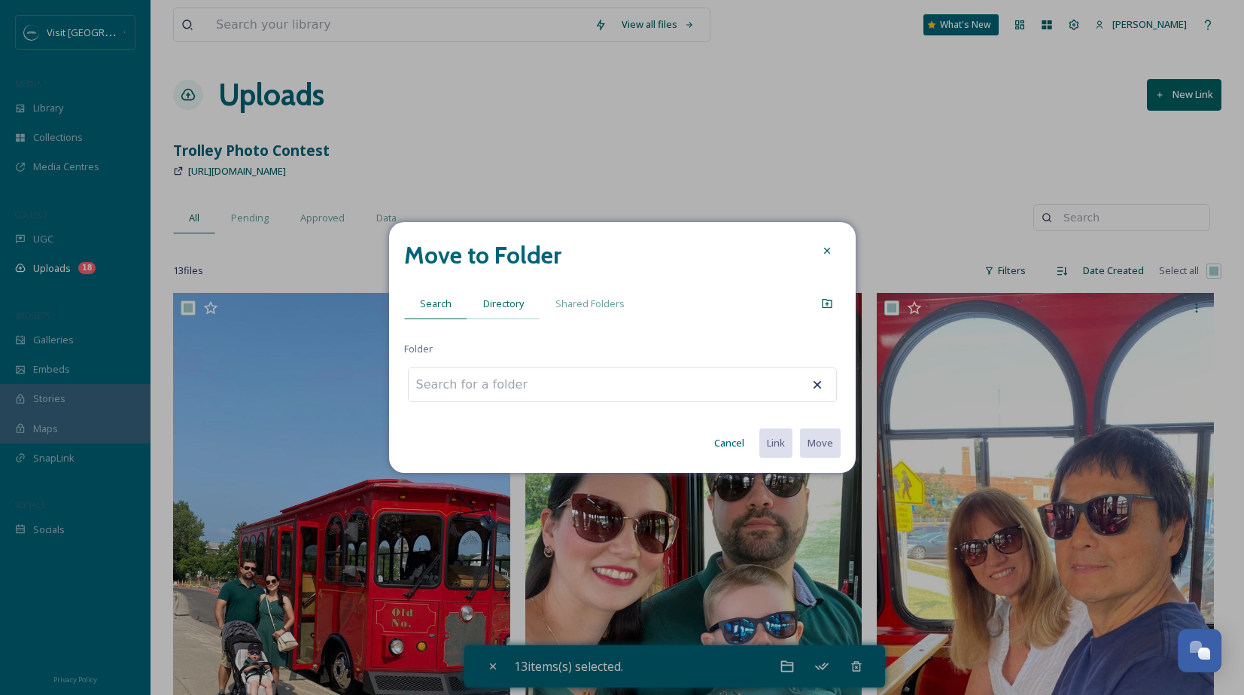
click at [501, 300] on span "Directory" at bounding box center [503, 304] width 41 height 14
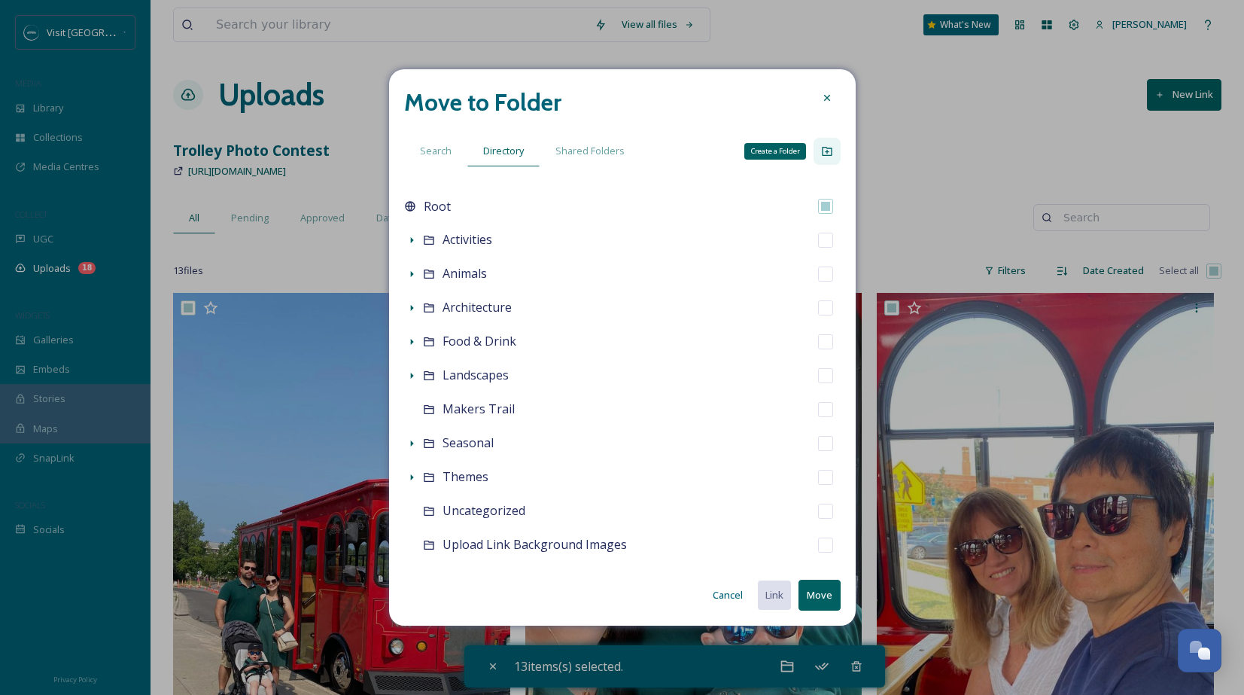
click at [821, 151] on icon at bounding box center [827, 151] width 12 height 12
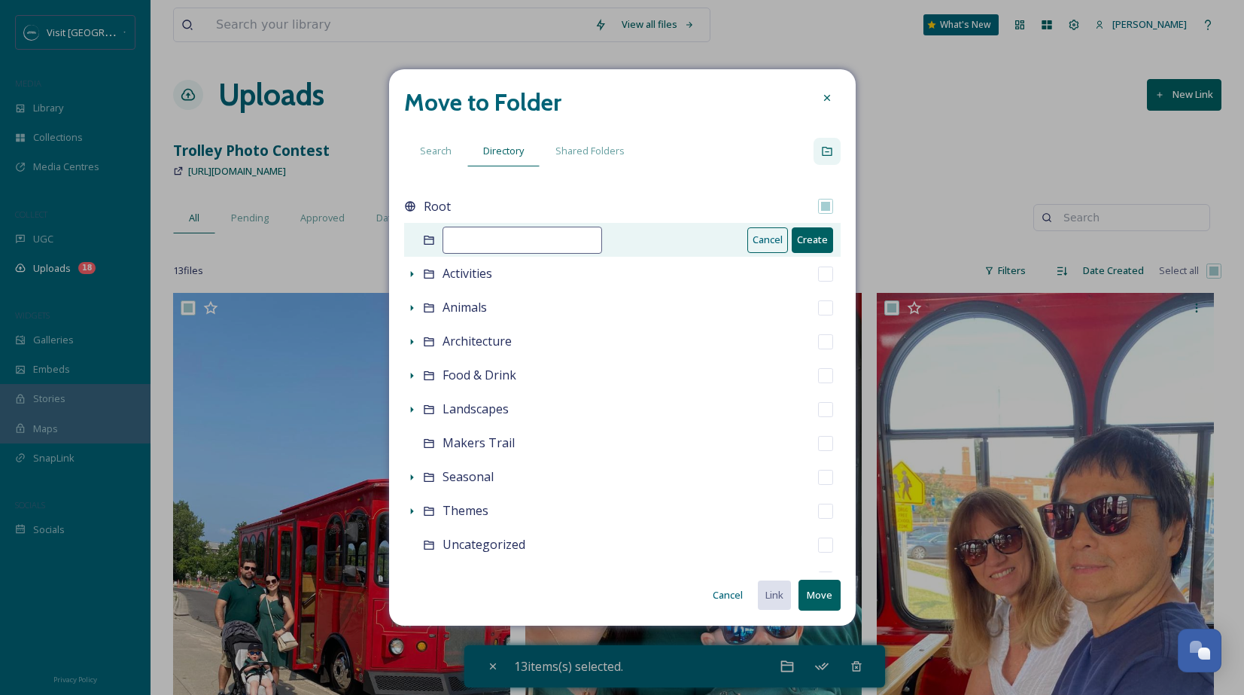
click at [483, 235] on input at bounding box center [523, 240] width 160 height 27
type input "Trolley"
click at [829, 596] on button "Move" at bounding box center [820, 595] width 42 height 31
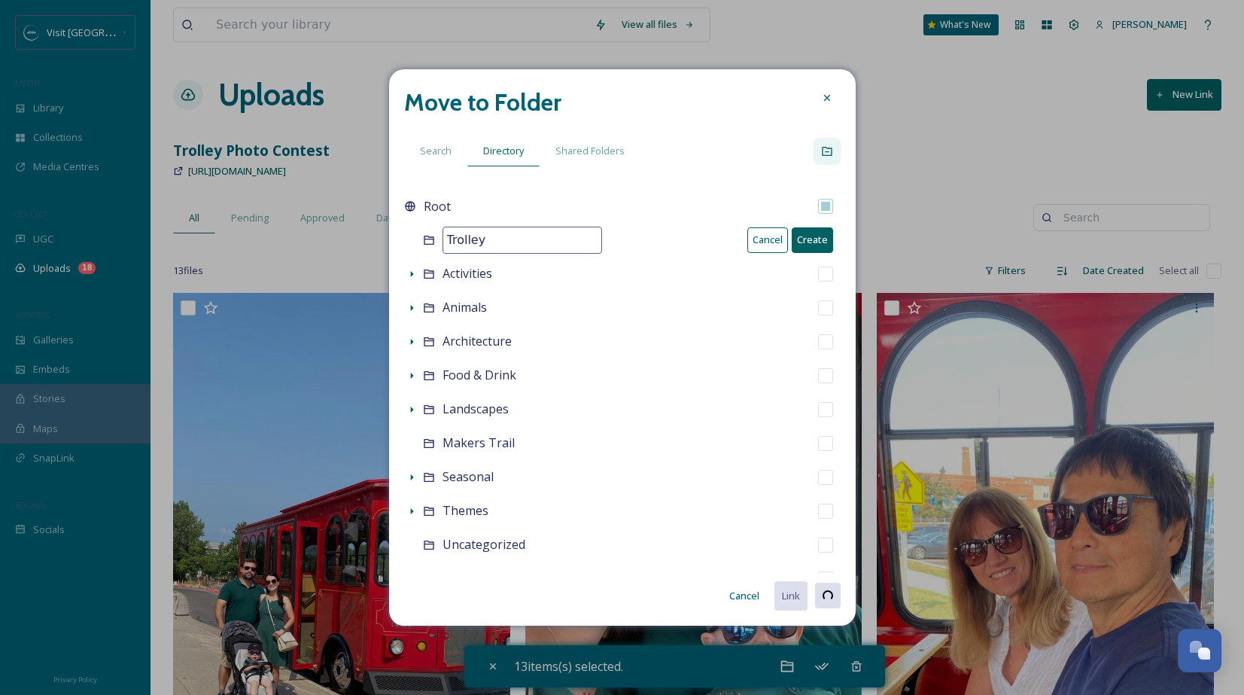
checkbox input "false"
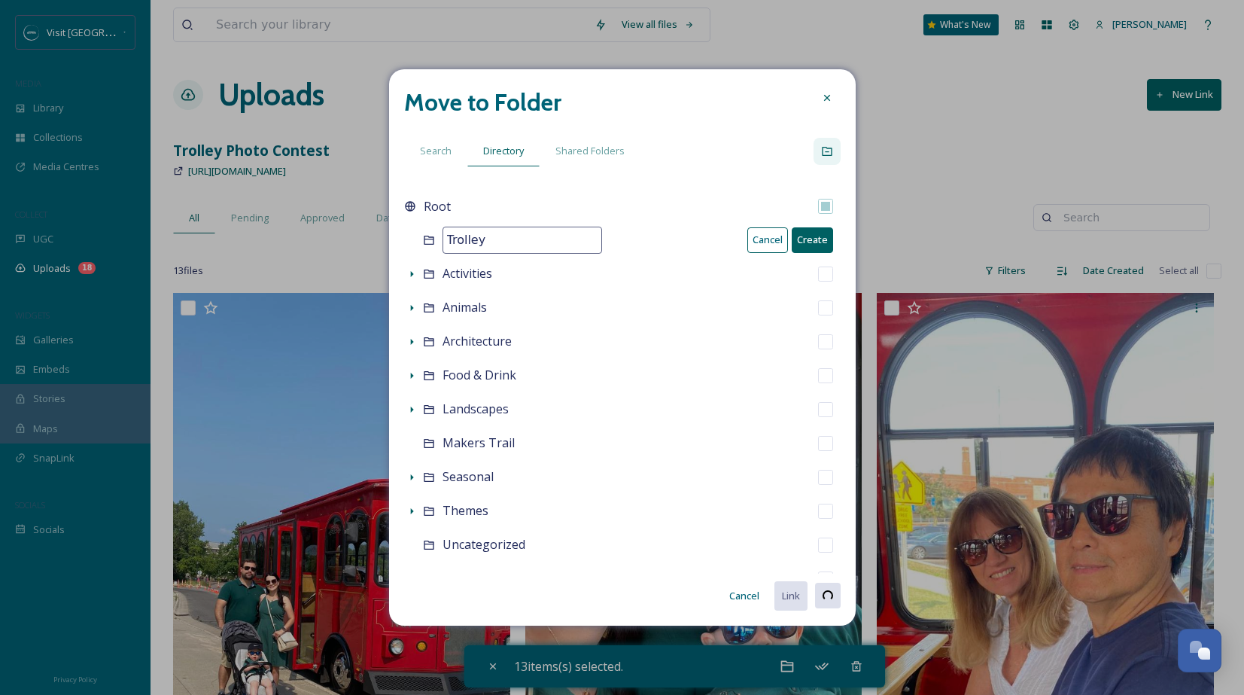
checkbox input "false"
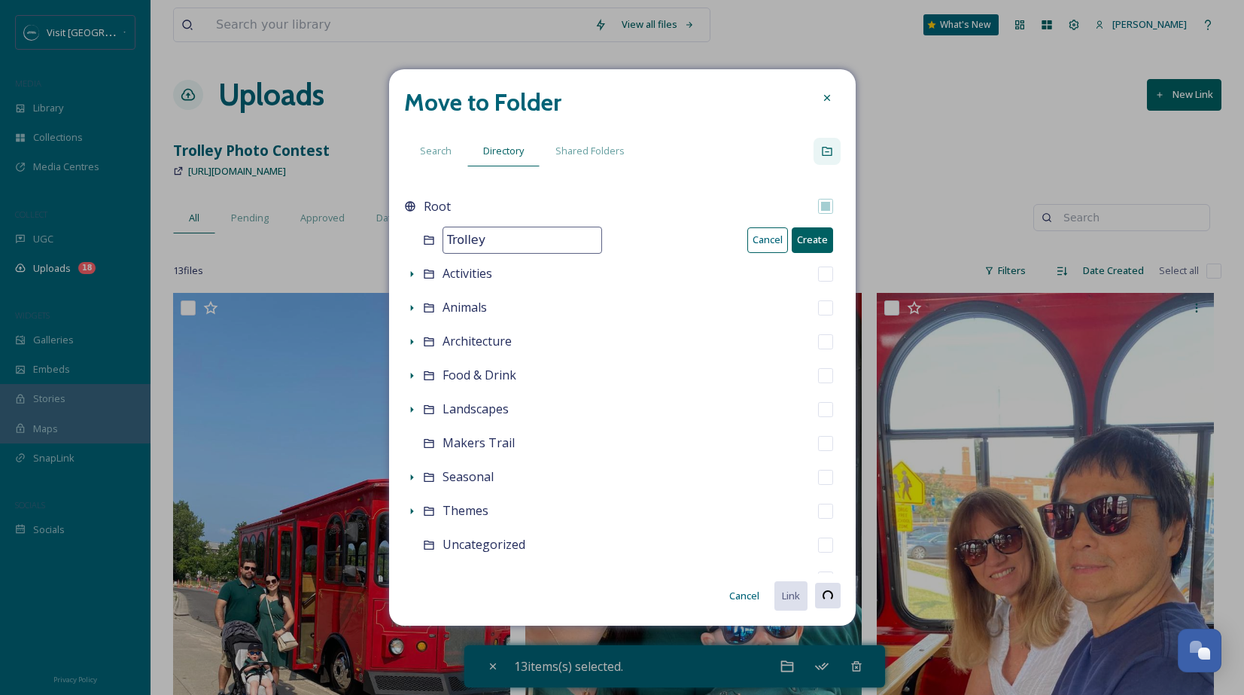
checkbox input "false"
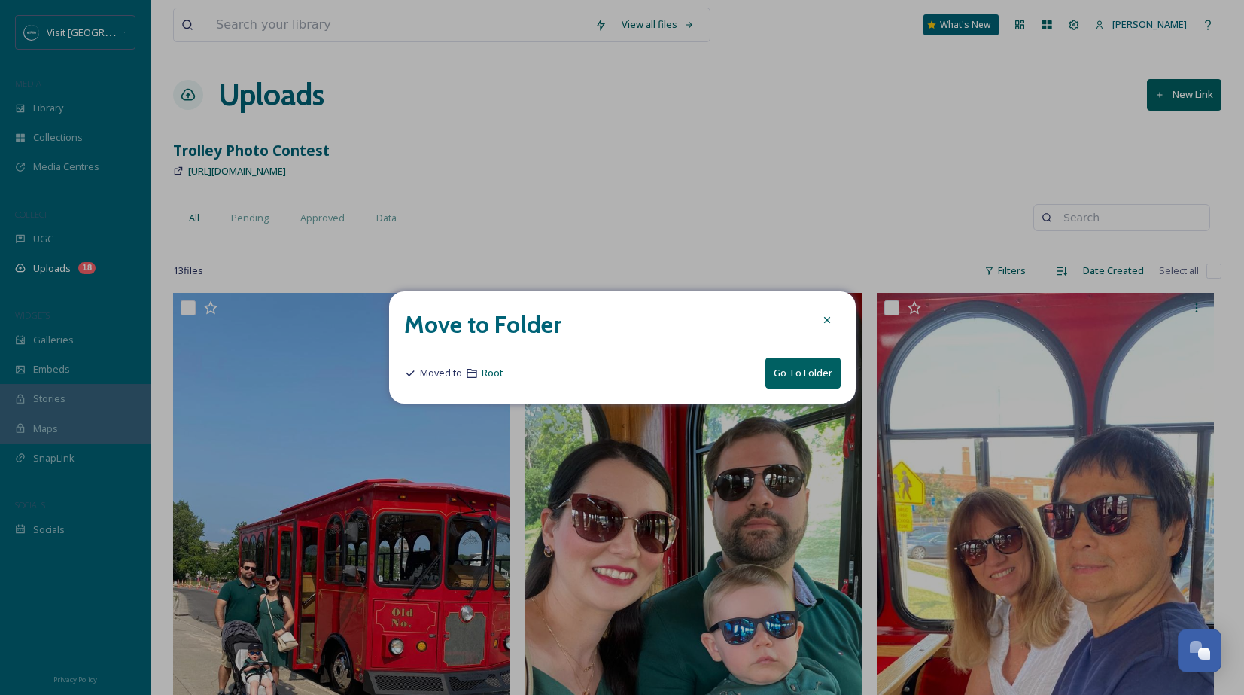
click at [807, 372] on button "Go To Folder" at bounding box center [803, 373] width 75 height 31
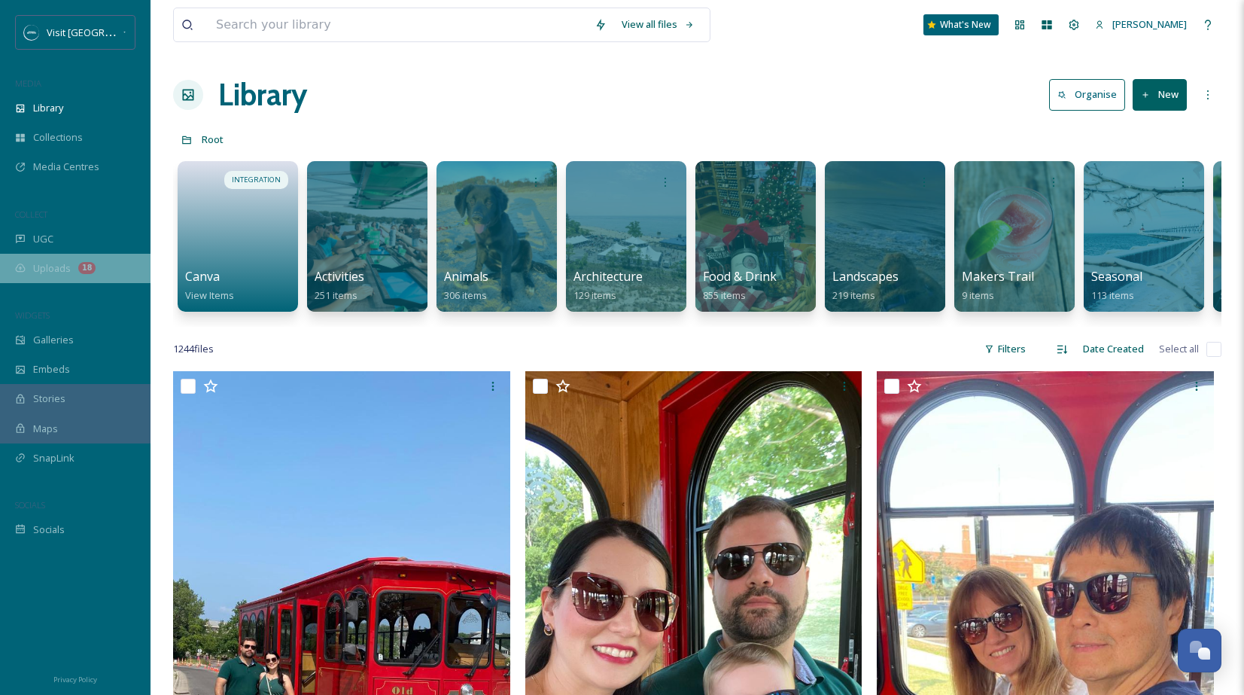
click at [50, 267] on span "Uploads" at bounding box center [52, 268] width 38 height 14
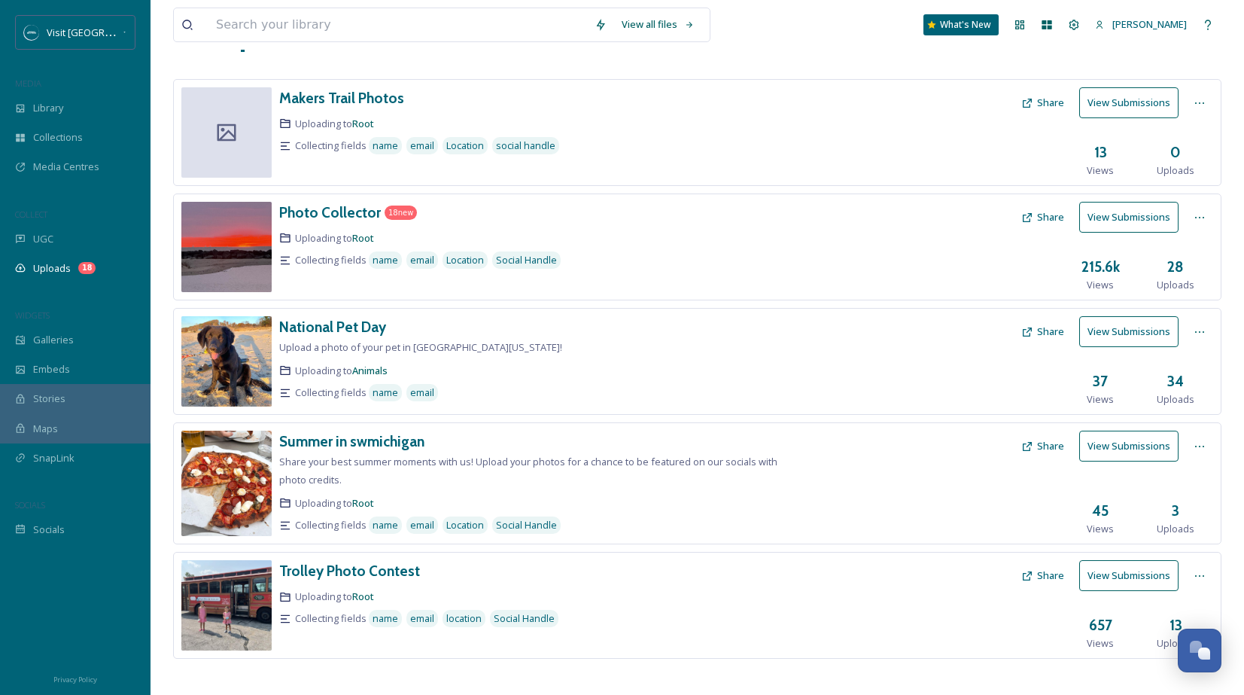
scroll to position [70, 0]
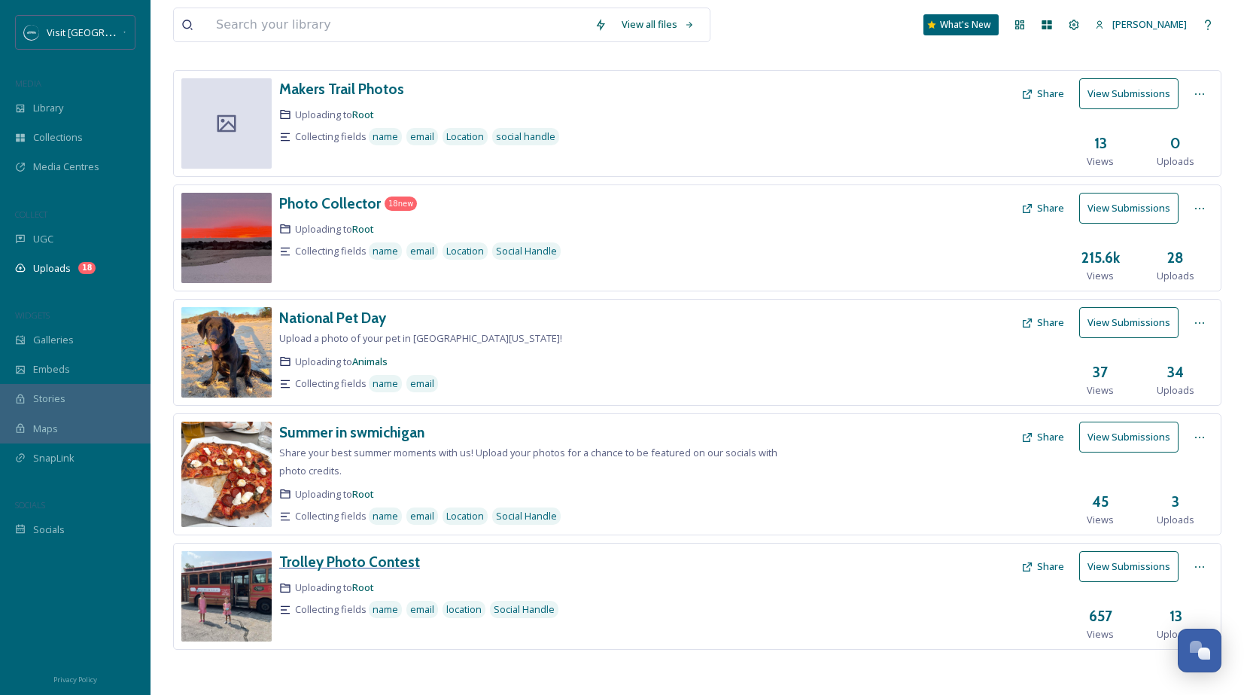
click at [385, 566] on h3 "Trolley Photo Contest" at bounding box center [349, 562] width 141 height 18
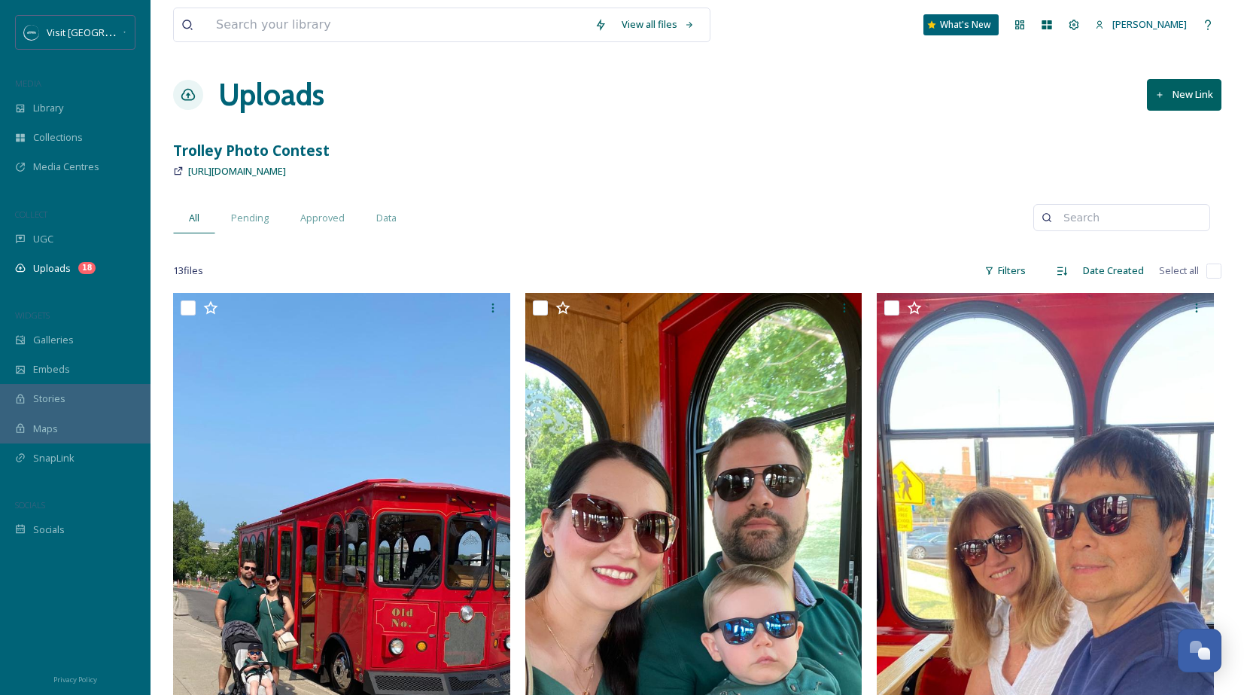
click at [1213, 268] on input "checkbox" at bounding box center [1214, 271] width 15 height 15
checkbox input "true"
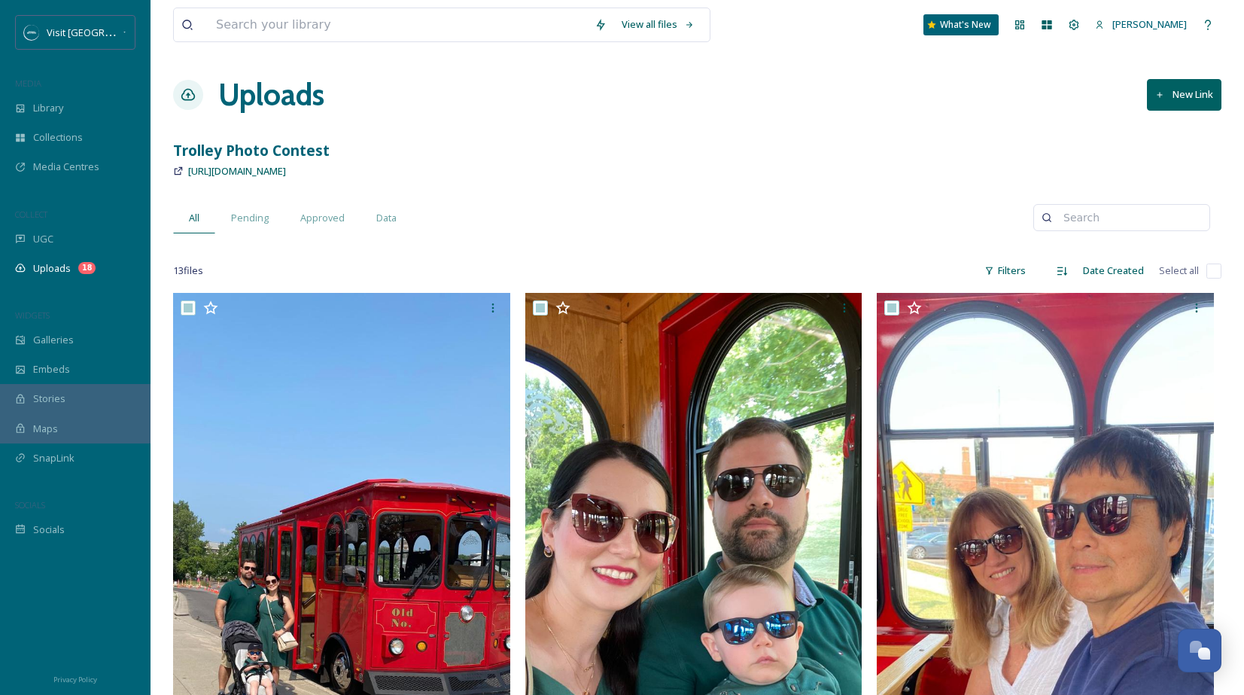
checkbox input "true"
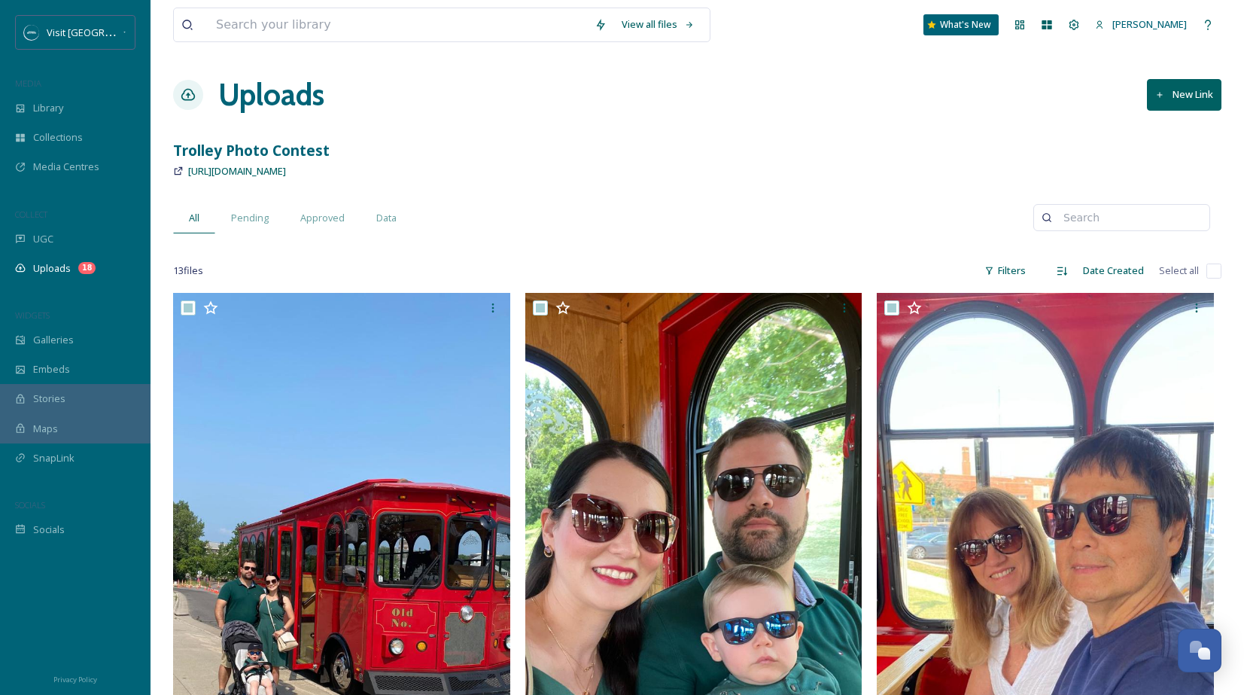
checkbox input "true"
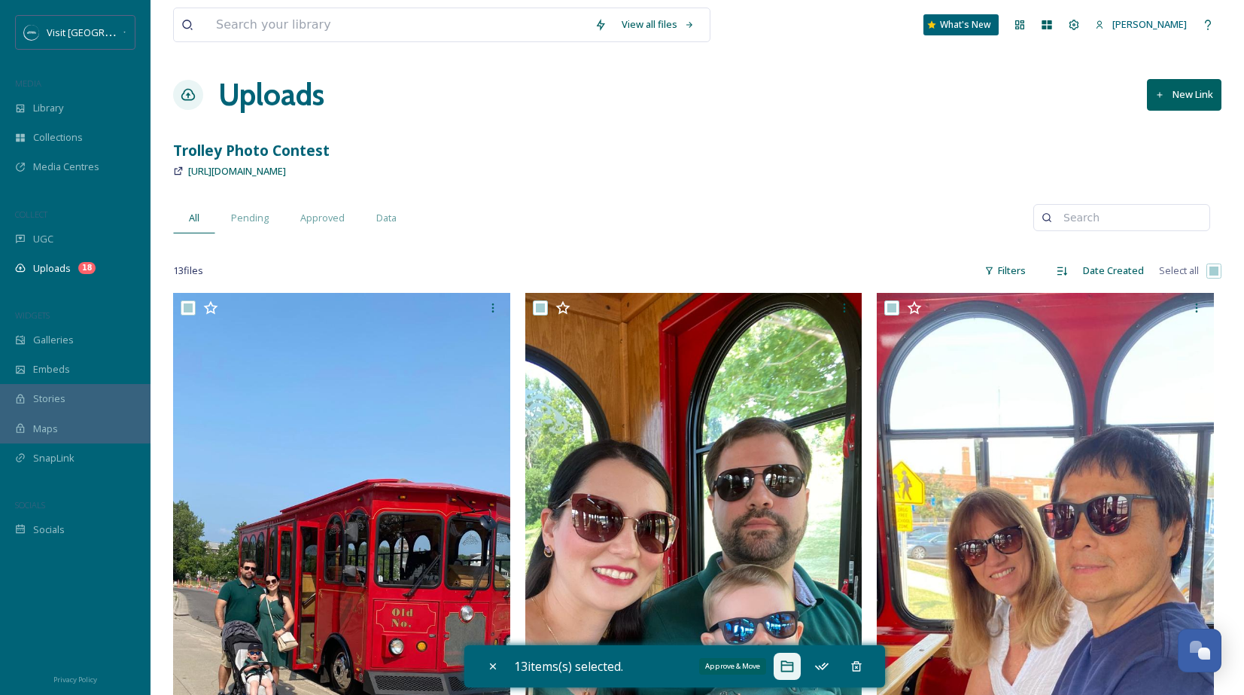
click at [793, 671] on icon at bounding box center [787, 666] width 13 height 11
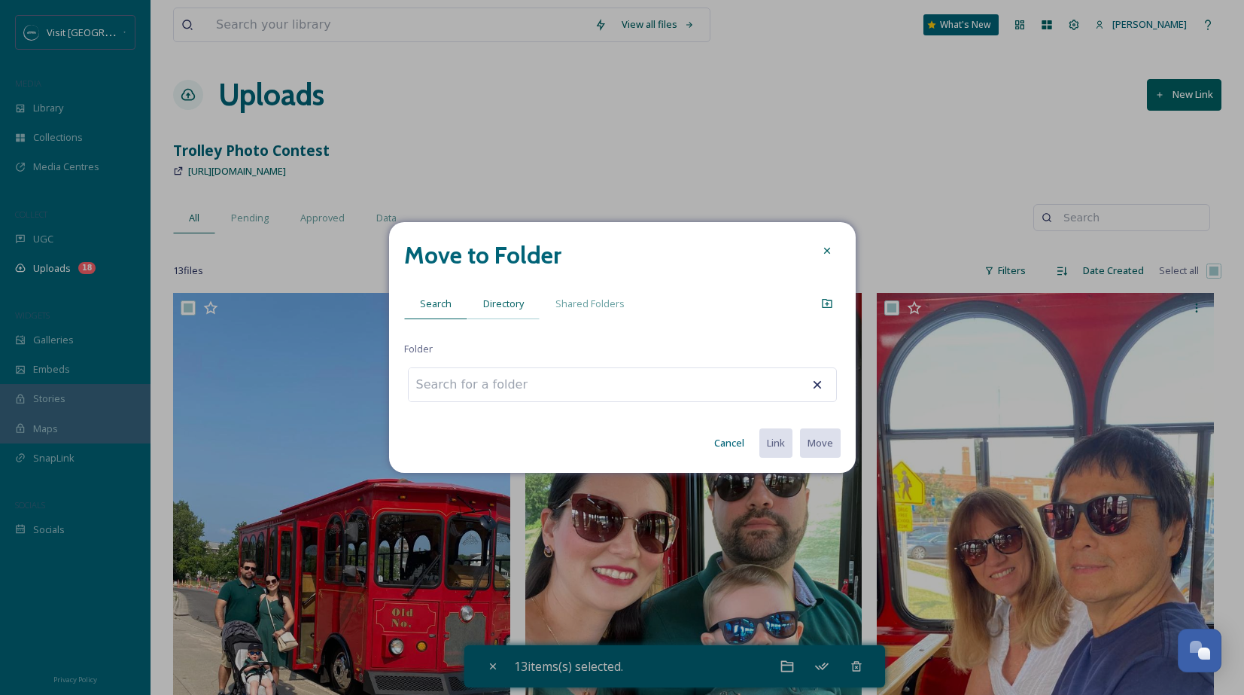
click at [501, 297] on span "Directory" at bounding box center [503, 304] width 41 height 14
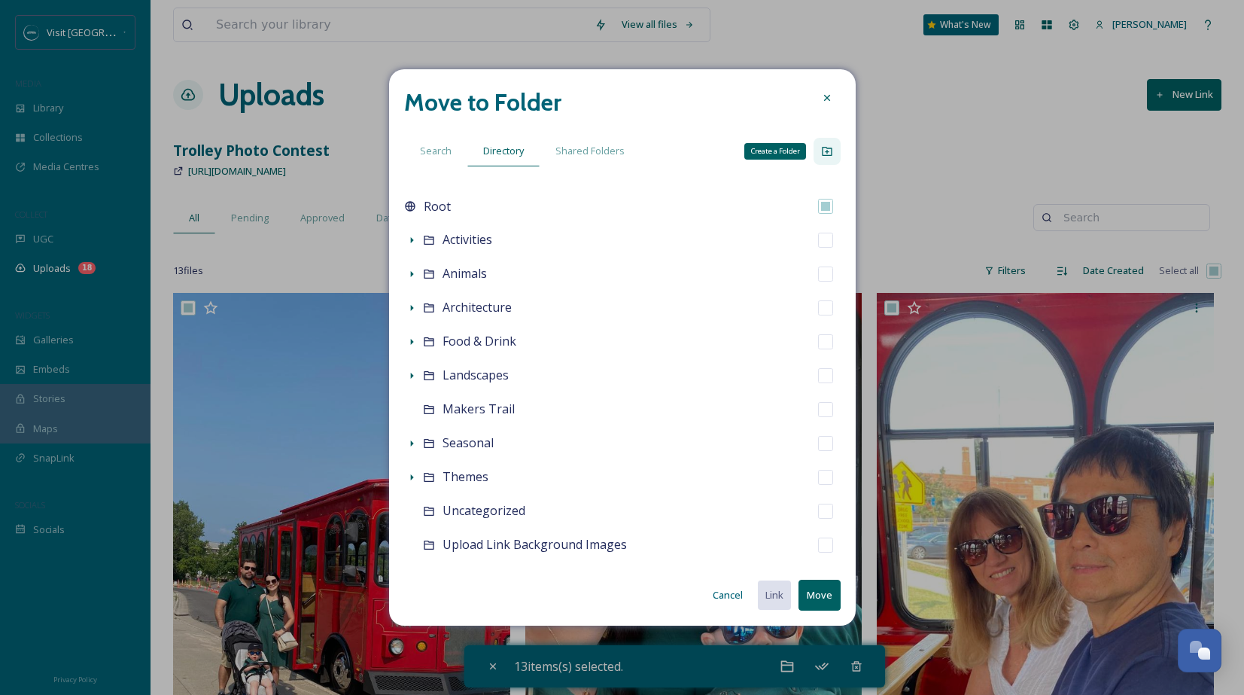
click at [831, 151] on icon at bounding box center [827, 151] width 10 height 9
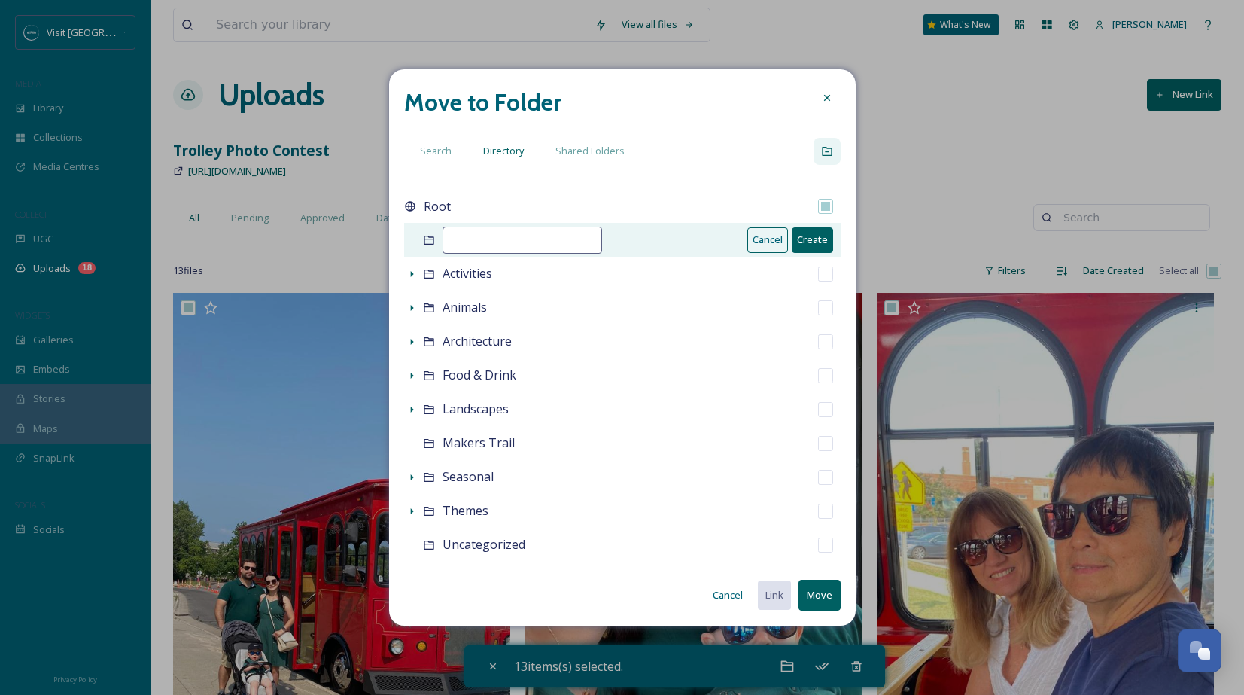
click at [520, 240] on input at bounding box center [523, 240] width 160 height 27
type input "Trolley"
click at [815, 238] on button "Create" at bounding box center [812, 239] width 41 height 25
checkbox input "false"
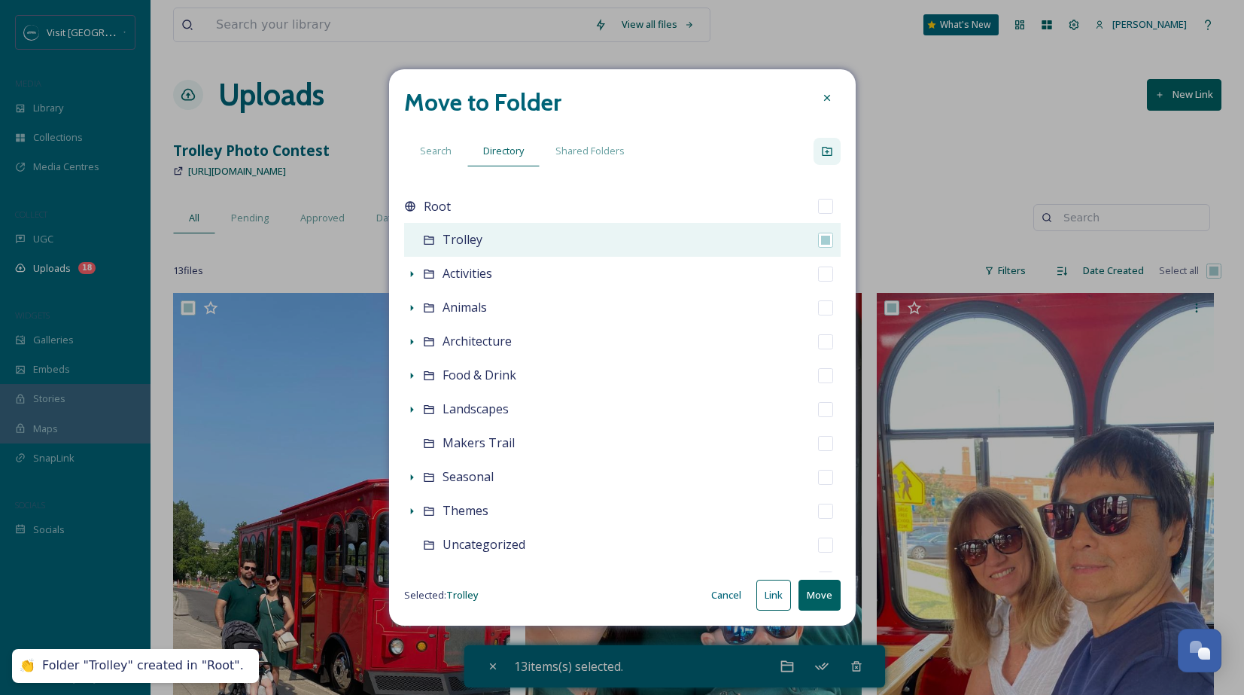
click at [507, 241] on div "Trolley" at bounding box center [622, 240] width 437 height 34
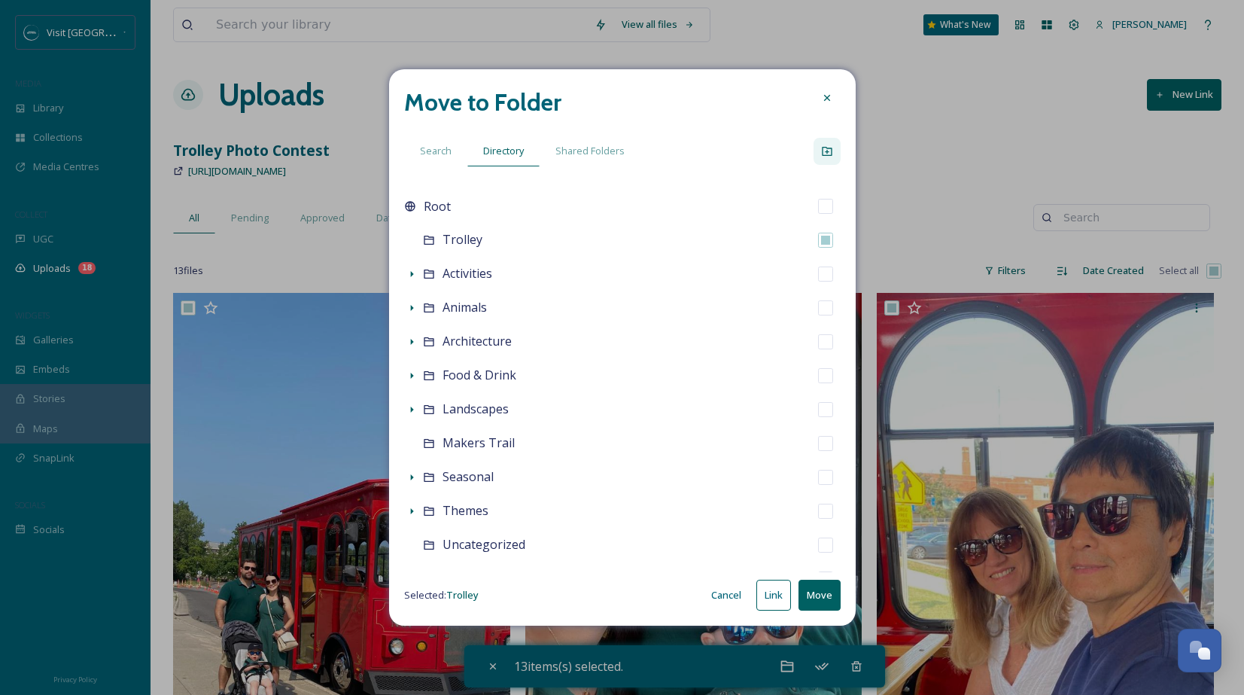
click at [833, 593] on button "Move" at bounding box center [820, 595] width 42 height 31
checkbox input "false"
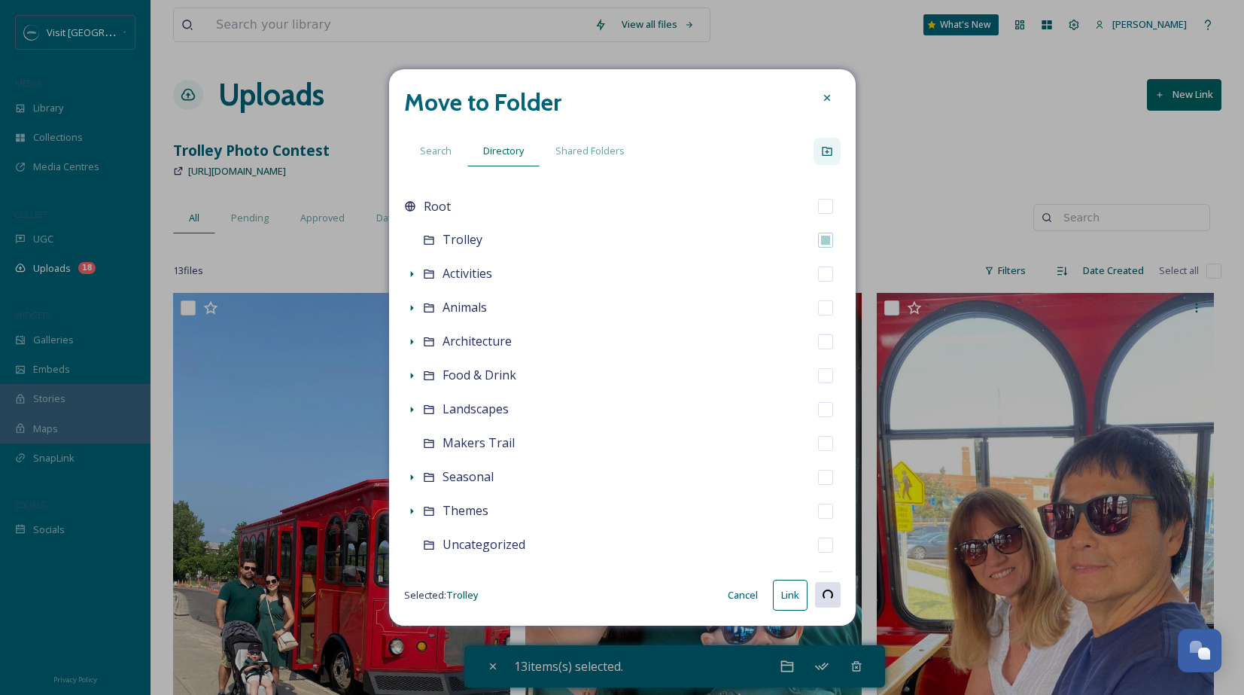
checkbox input "false"
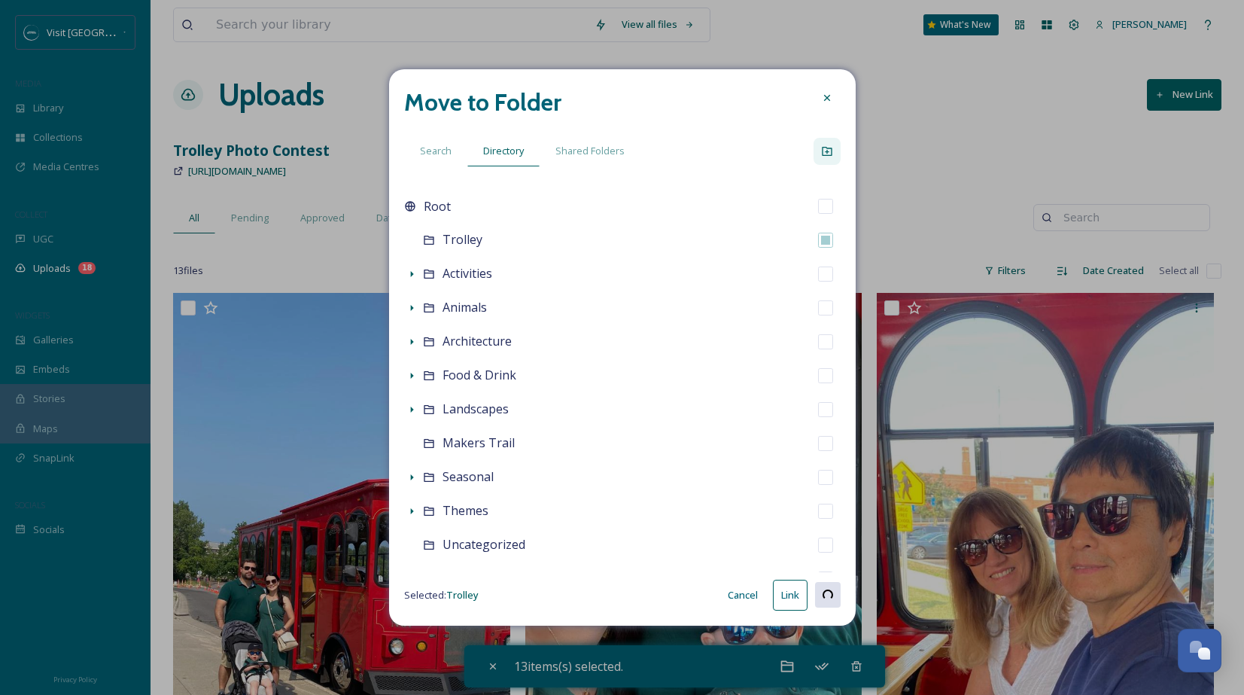
checkbox input "false"
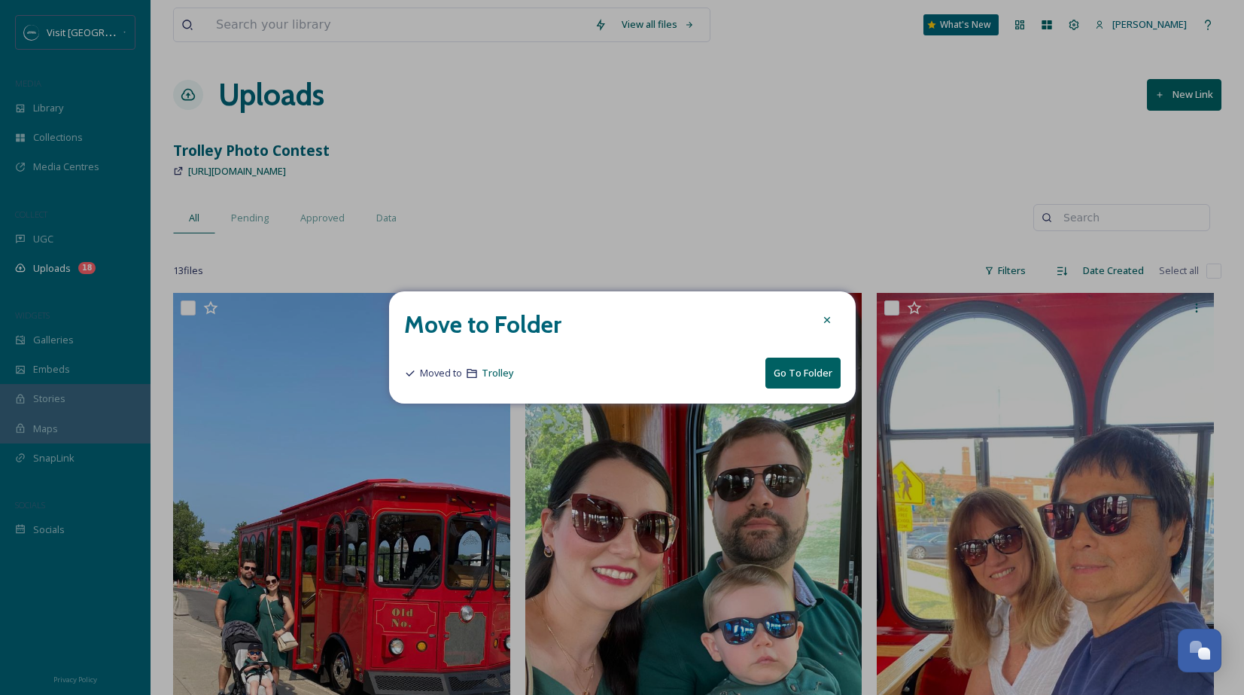
click at [817, 371] on button "Go To Folder" at bounding box center [803, 373] width 75 height 31
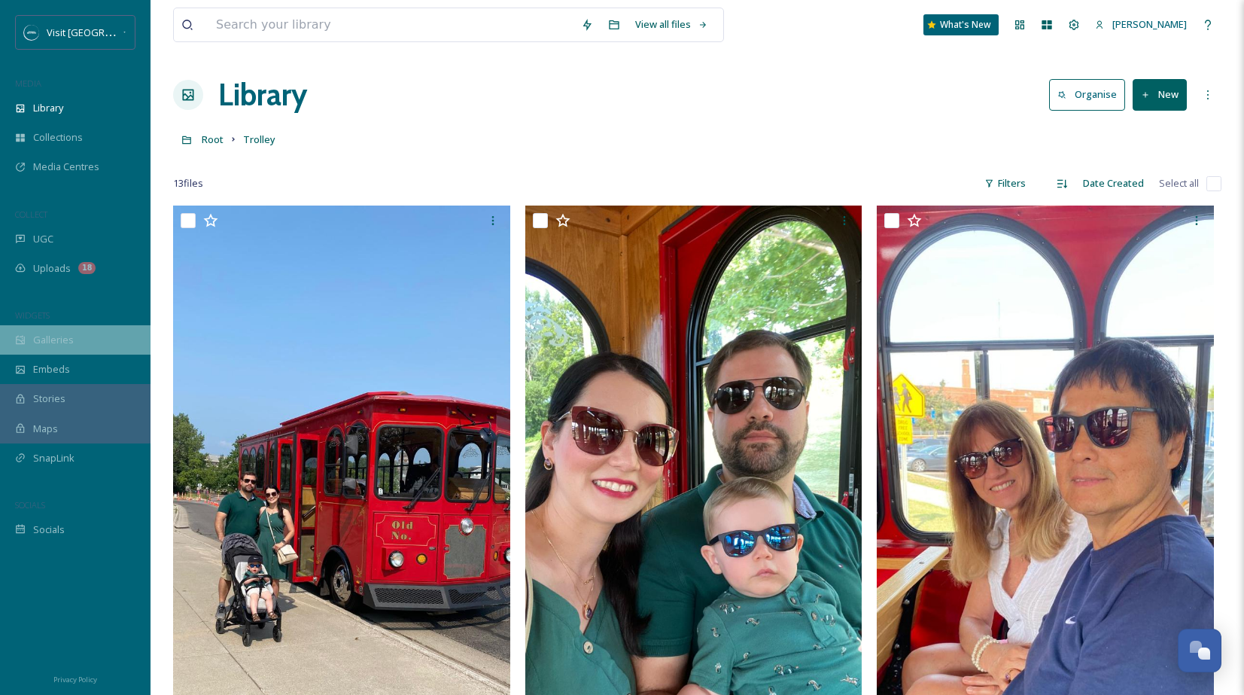
click at [52, 337] on span "Galleries" at bounding box center [53, 340] width 41 height 14
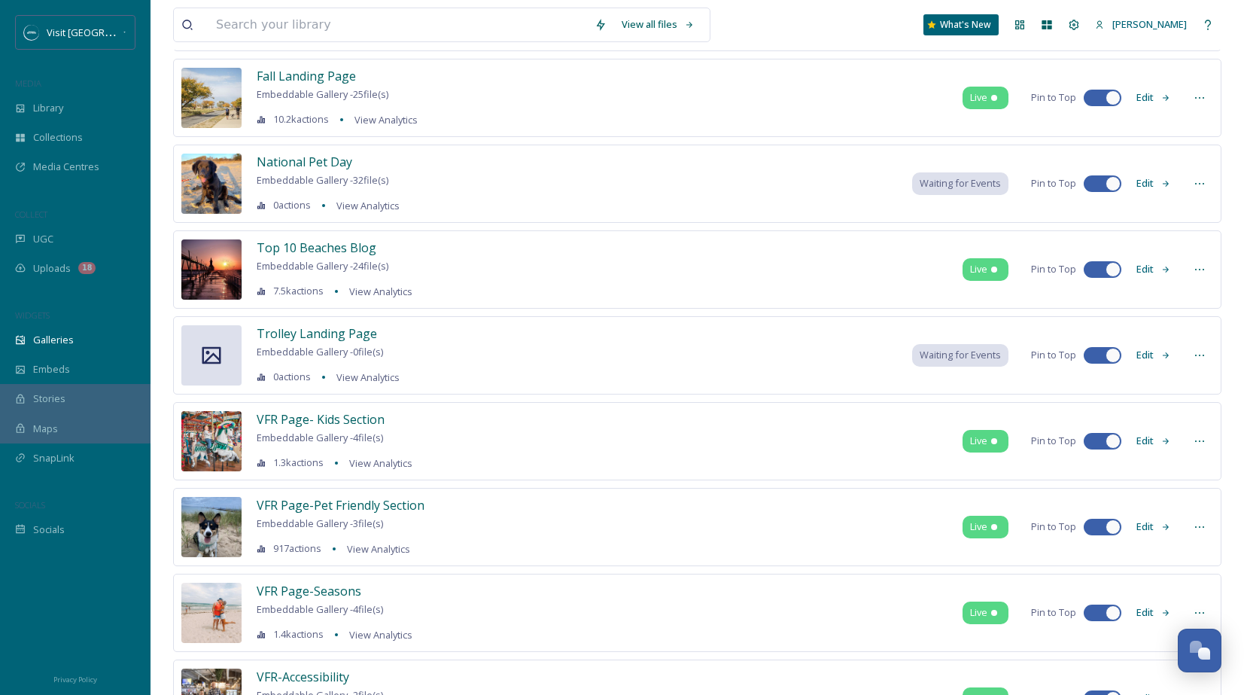
scroll to position [184, 0]
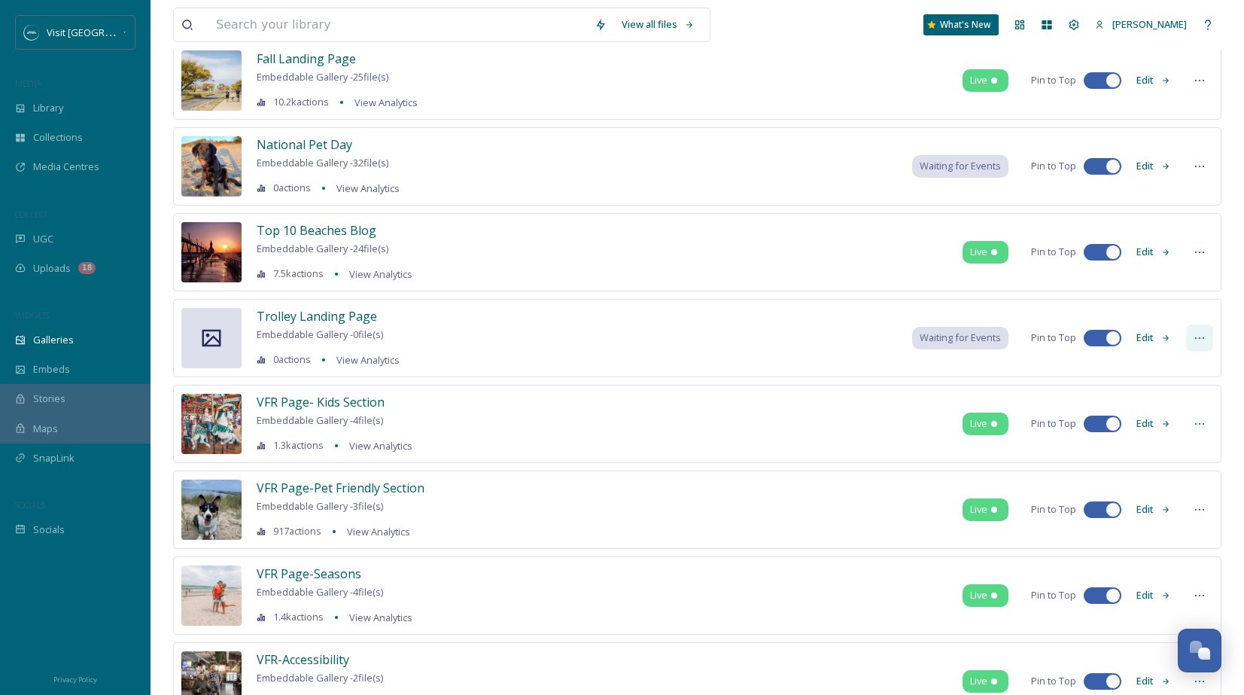
click at [1199, 341] on icon at bounding box center [1200, 338] width 12 height 12
click at [1151, 340] on button "Edit" at bounding box center [1154, 337] width 50 height 29
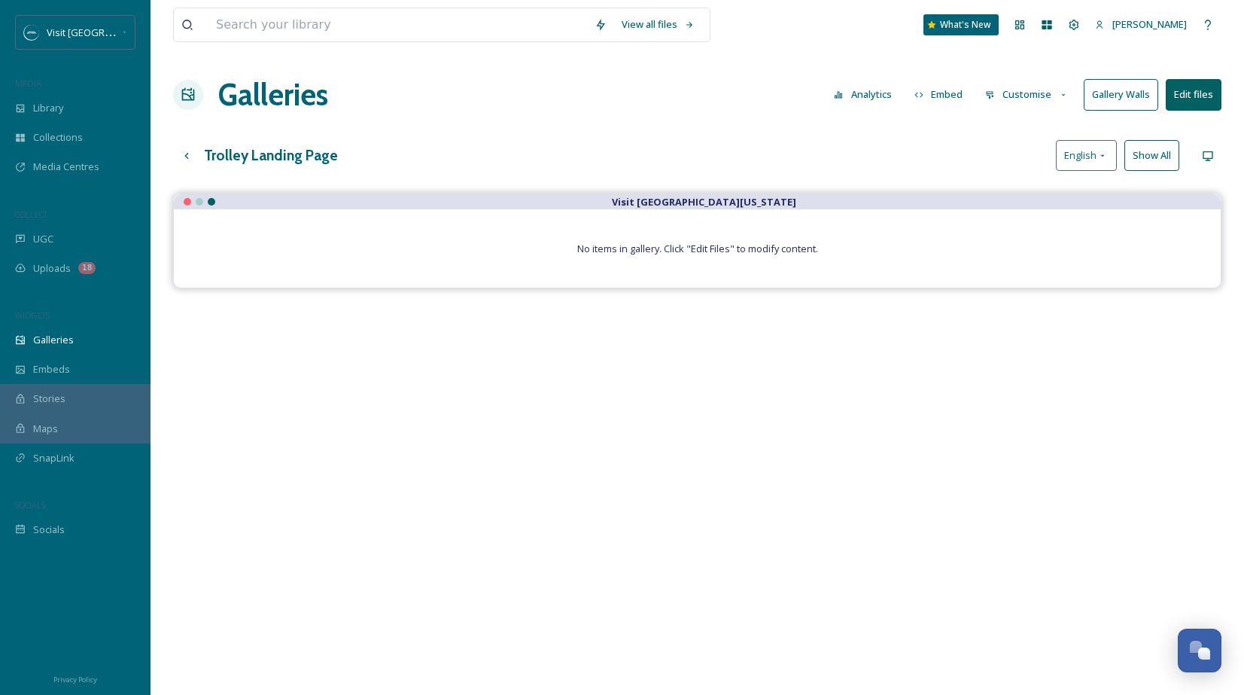
click at [1189, 104] on button "Edit files" at bounding box center [1194, 94] width 56 height 31
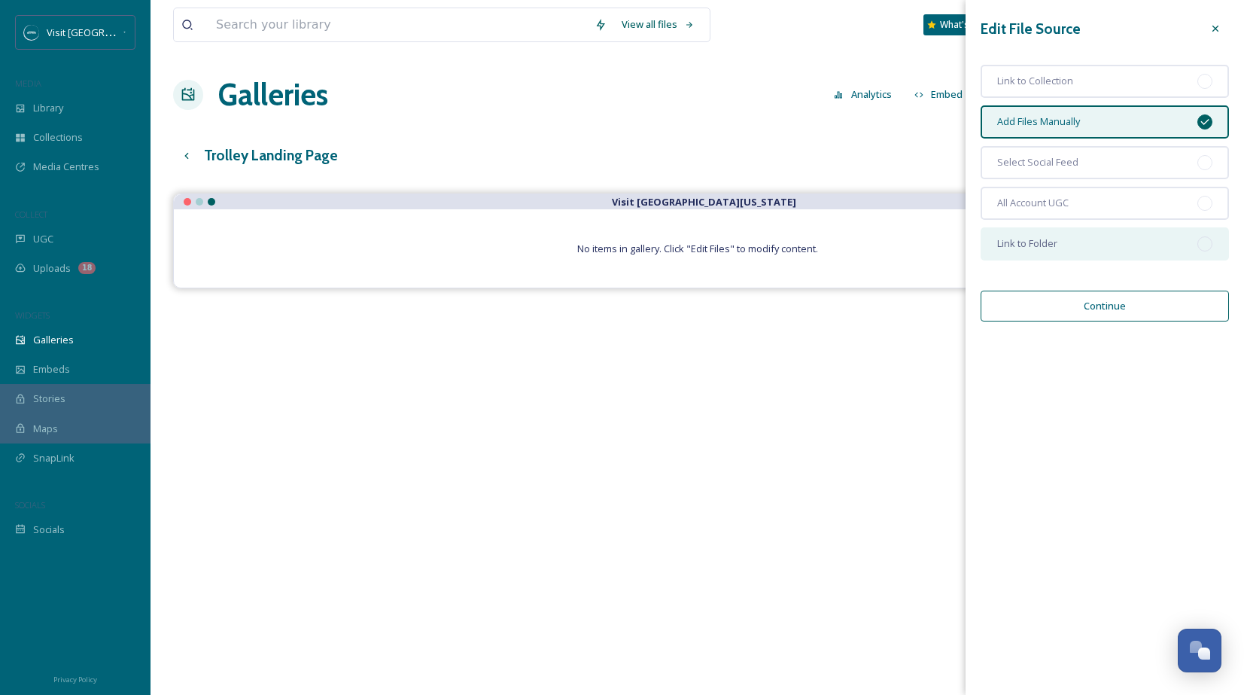
click at [1159, 254] on div "Link to Folder" at bounding box center [1105, 243] width 248 height 33
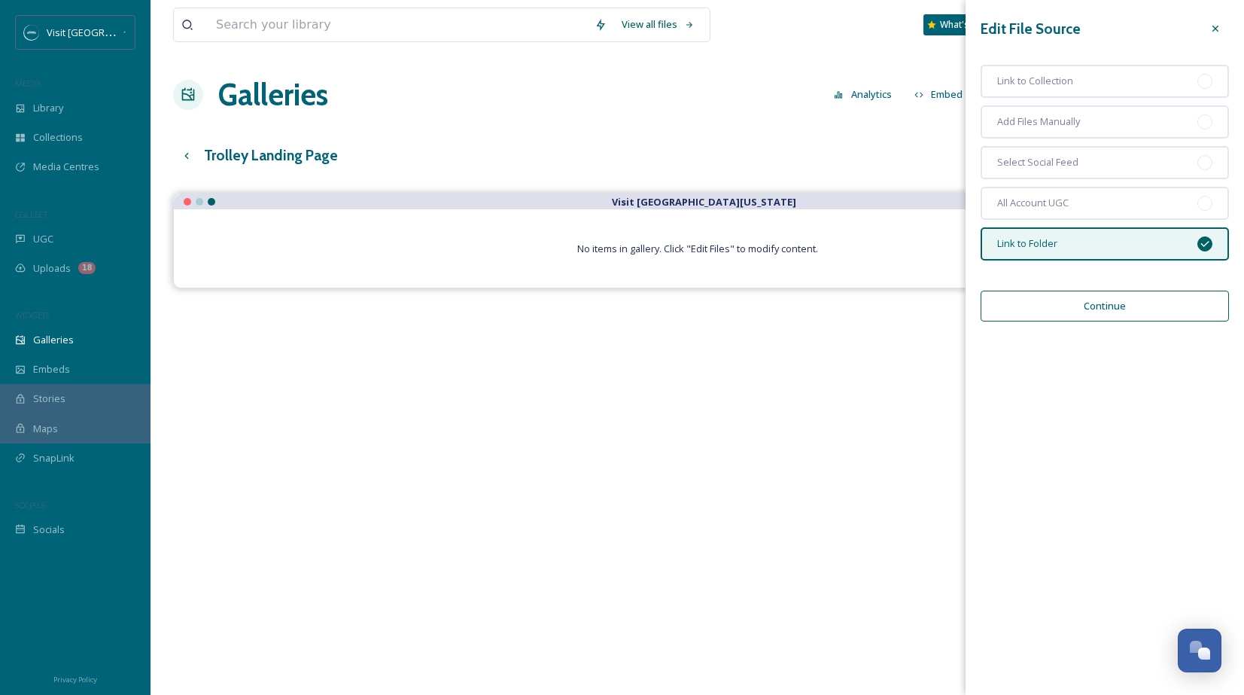
click at [1141, 306] on button "Continue" at bounding box center [1105, 306] width 248 height 31
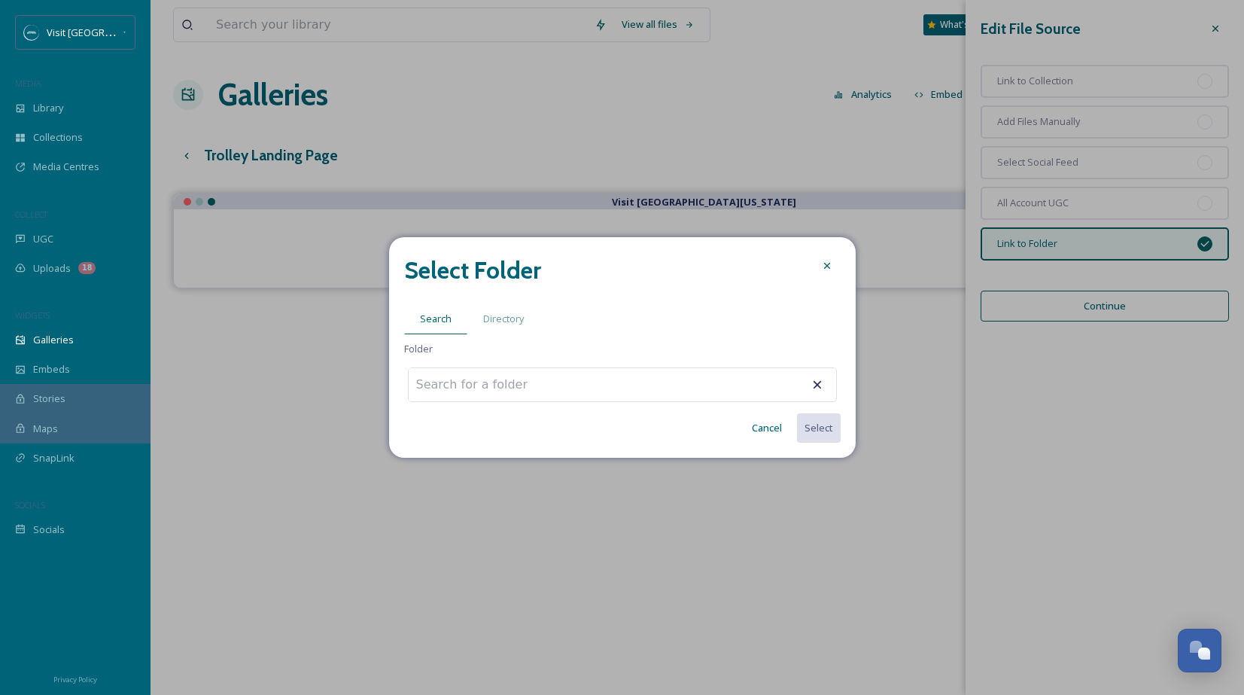
click at [676, 382] on div at bounding box center [622, 384] width 429 height 35
click at [458, 385] on input at bounding box center [492, 384] width 166 height 33
click at [508, 321] on span "Directory" at bounding box center [503, 319] width 41 height 14
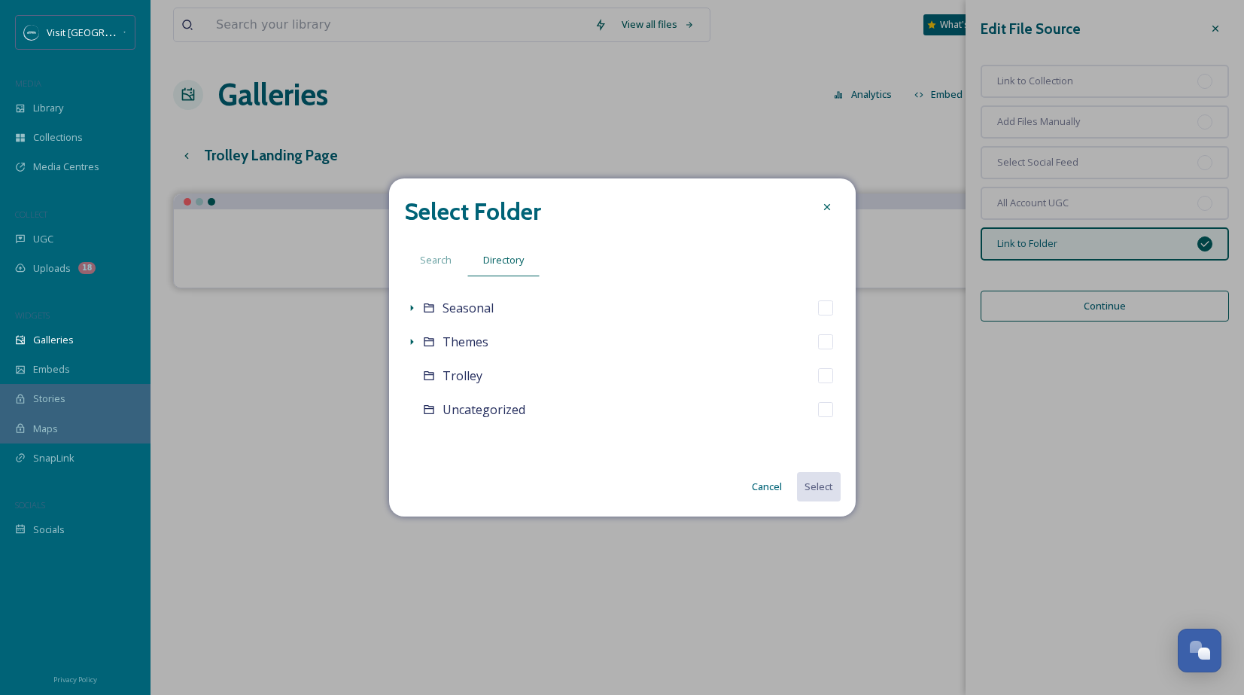
scroll to position [222, 0]
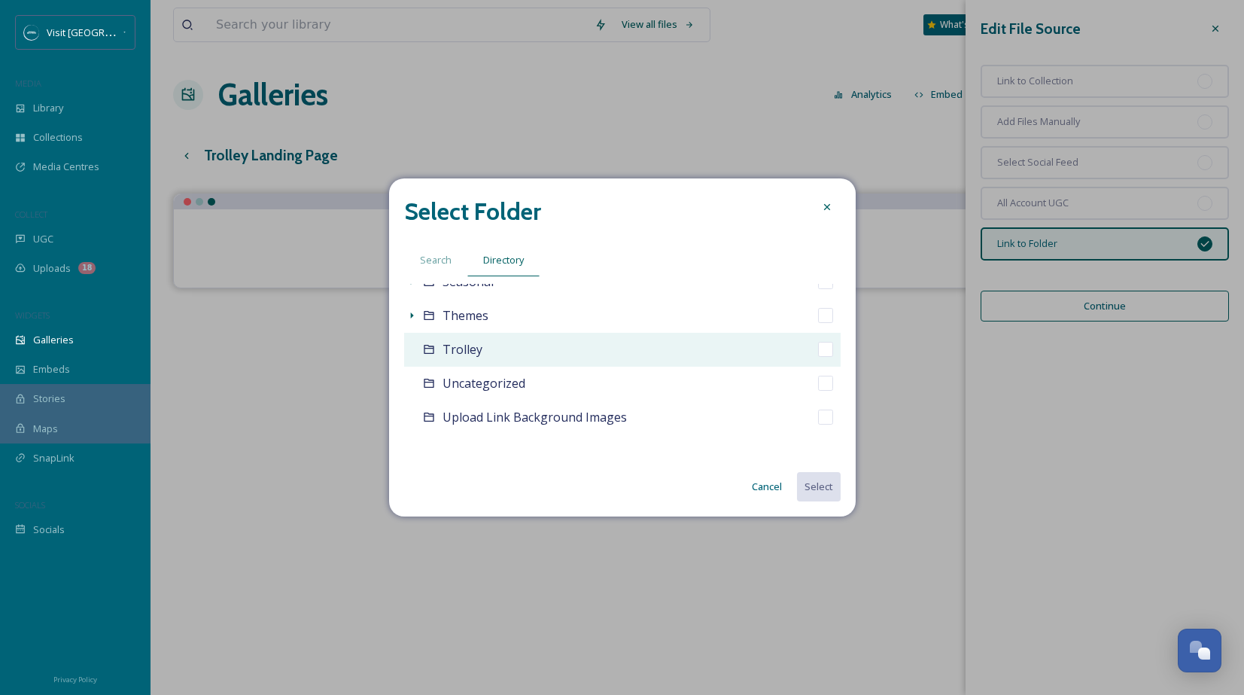
click at [490, 346] on div "Trolley" at bounding box center [622, 350] width 437 height 34
checkbox input "true"
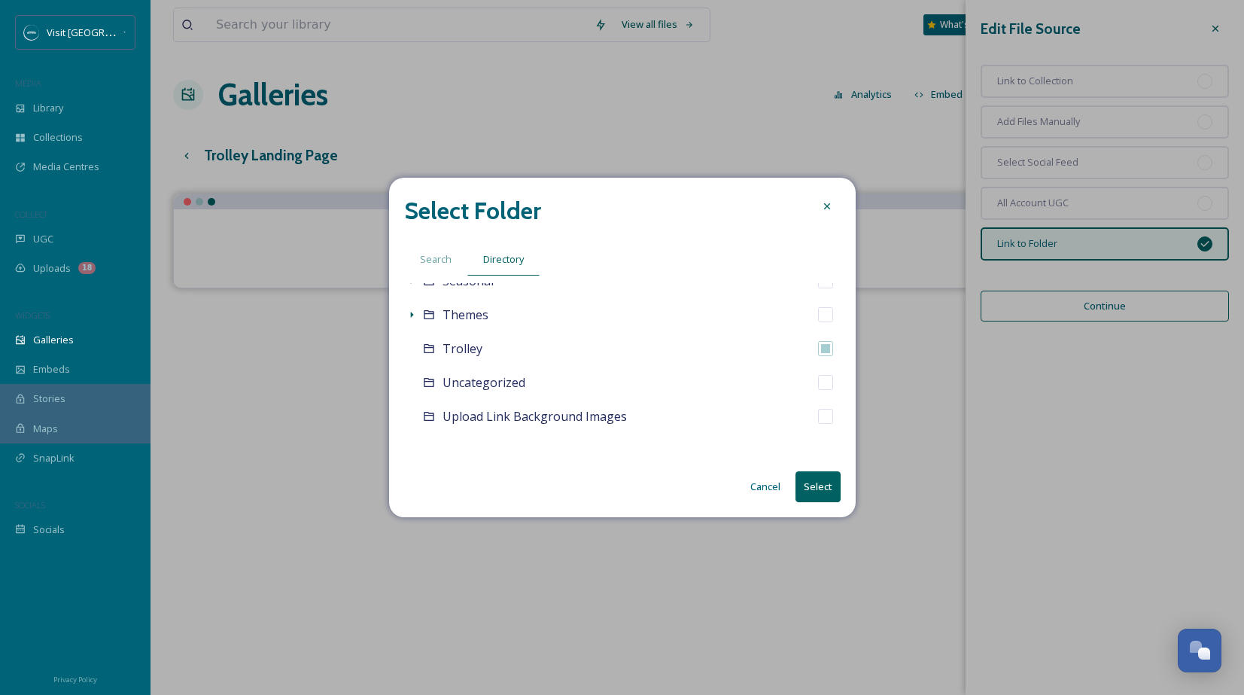
click at [820, 483] on button "Select" at bounding box center [818, 486] width 45 height 31
